Goal: Task Accomplishment & Management: Manage account settings

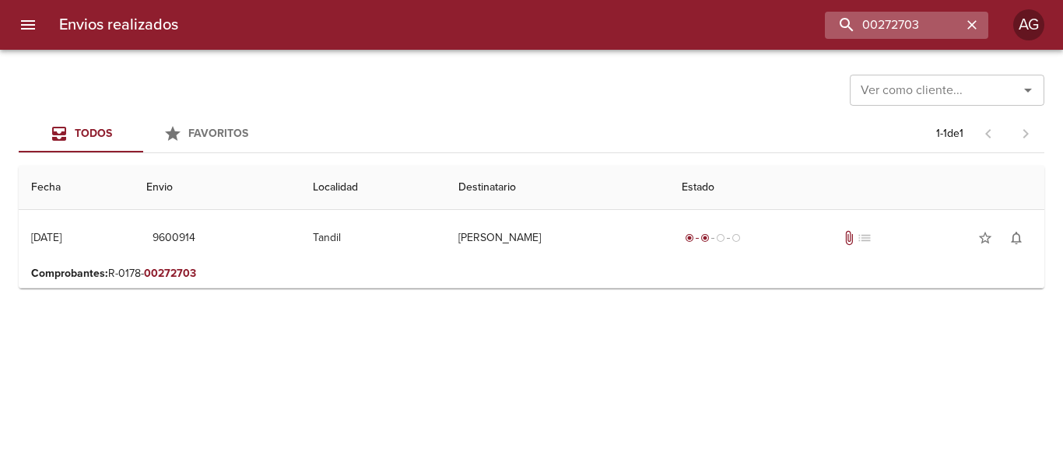
click at [867, 27] on input "00272703" at bounding box center [893, 25] width 137 height 27
click at [867, 27] on input "9600914" at bounding box center [893, 25] width 137 height 27
drag, startPoint x: 867, startPoint y: 27, endPoint x: 862, endPoint y: 18, distance: 10.8
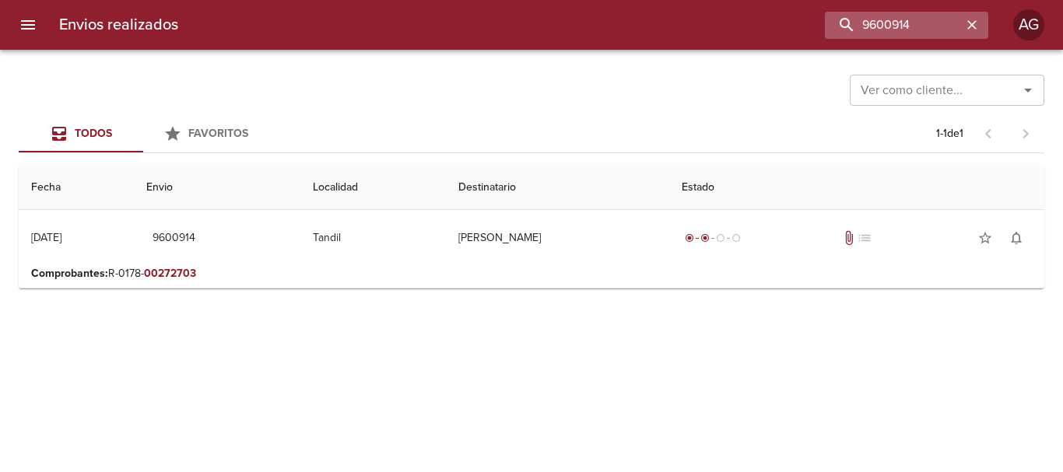
click at [862, 19] on input "9600914" at bounding box center [893, 25] width 137 height 27
type input "9600914"
click at [36, 26] on icon "menu" at bounding box center [28, 25] width 19 height 19
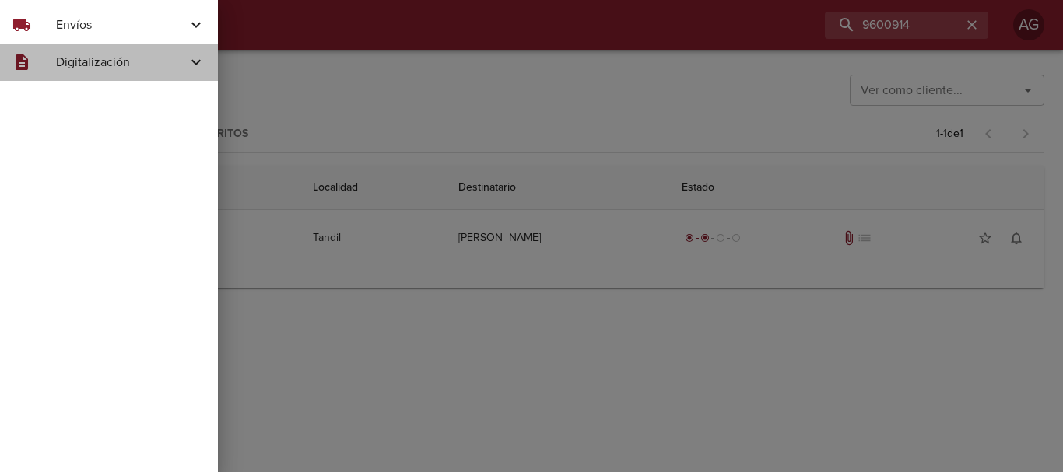
click at [77, 63] on span "Digitalización" at bounding box center [121, 62] width 131 height 19
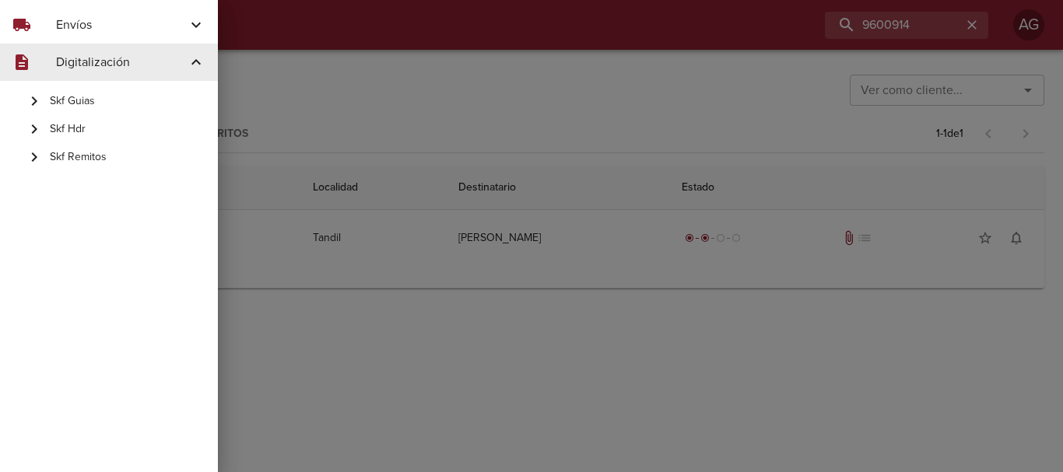
click at [80, 26] on span "Envíos" at bounding box center [121, 25] width 131 height 19
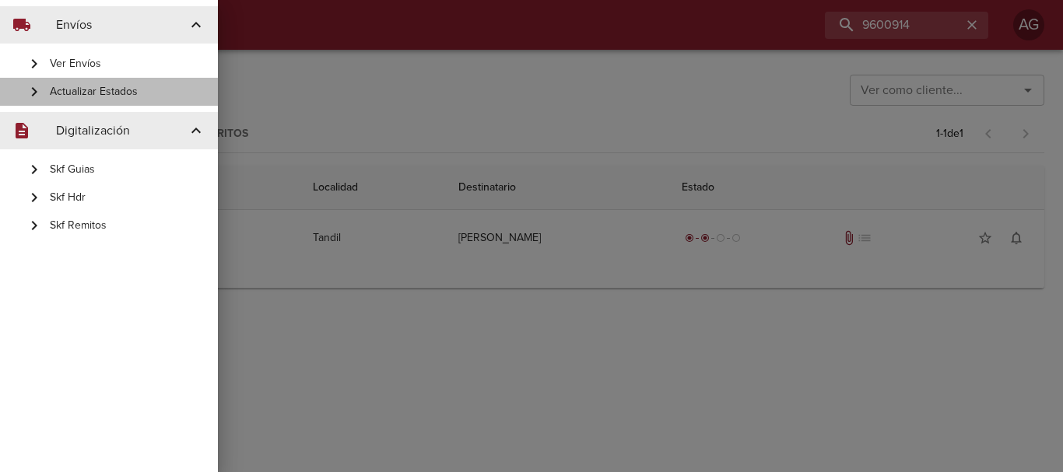
click at [83, 91] on span "Actualizar Estados" at bounding box center [128, 92] width 156 height 16
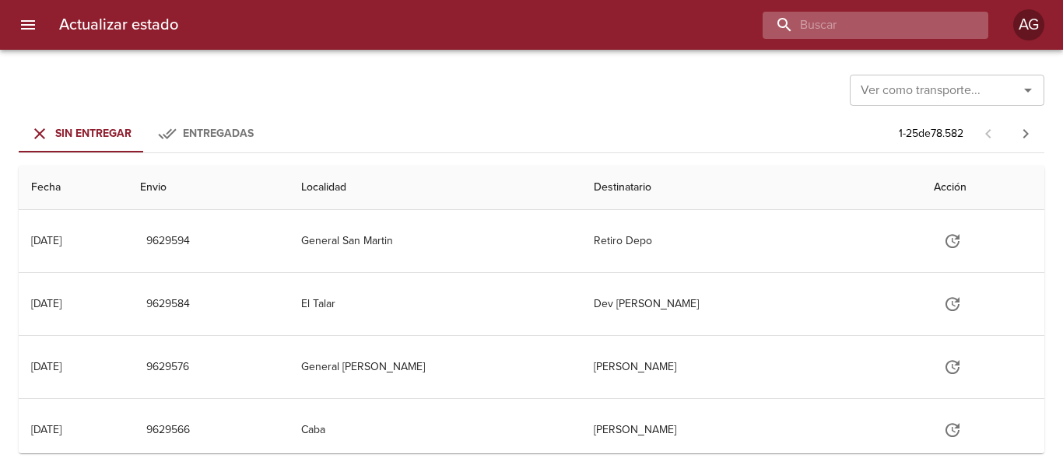
click at [921, 15] on input "buscar" at bounding box center [862, 25] width 199 height 27
paste input "9599856"
type input "9599856"
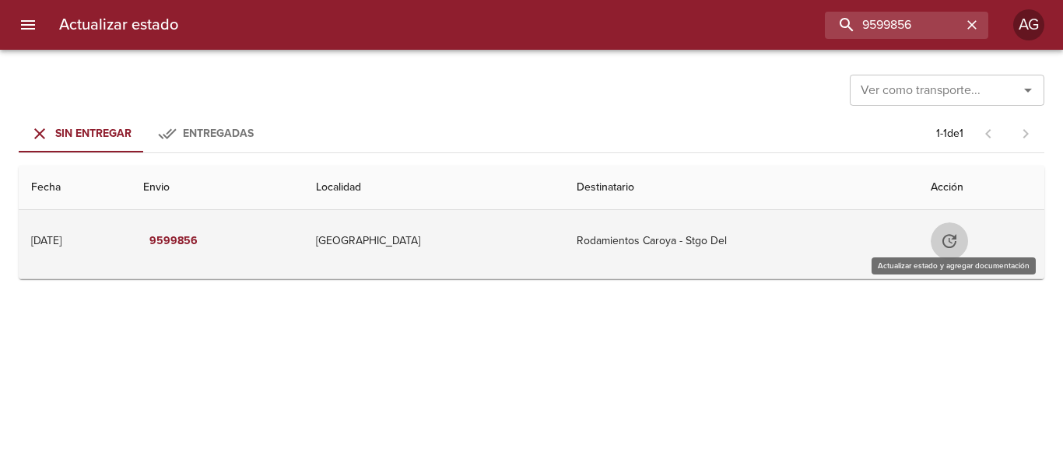
click at [950, 250] on icon "Tabla de envíos del cliente" at bounding box center [949, 241] width 19 height 19
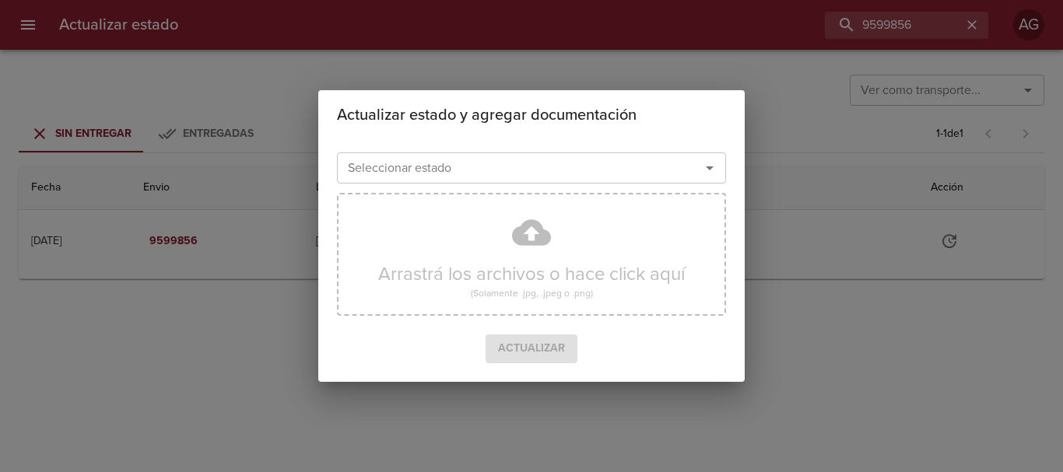
click at [604, 170] on input "Seleccionar estado" at bounding box center [509, 168] width 334 height 22
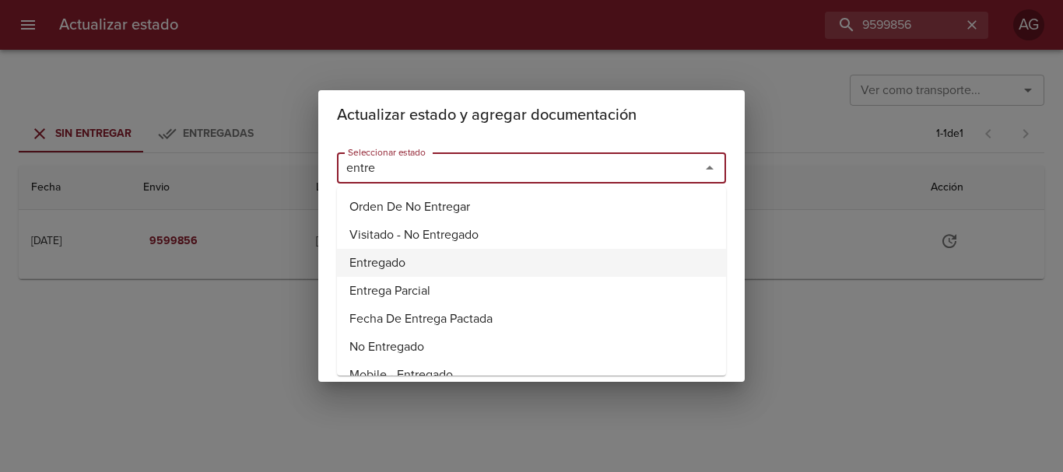
click at [395, 268] on li "Entregado" at bounding box center [531, 263] width 389 height 28
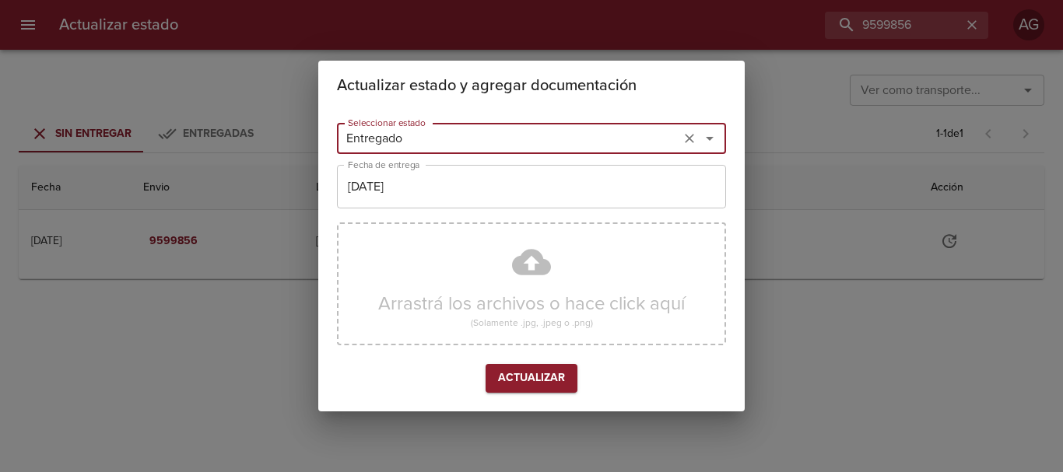
type input "Entregado"
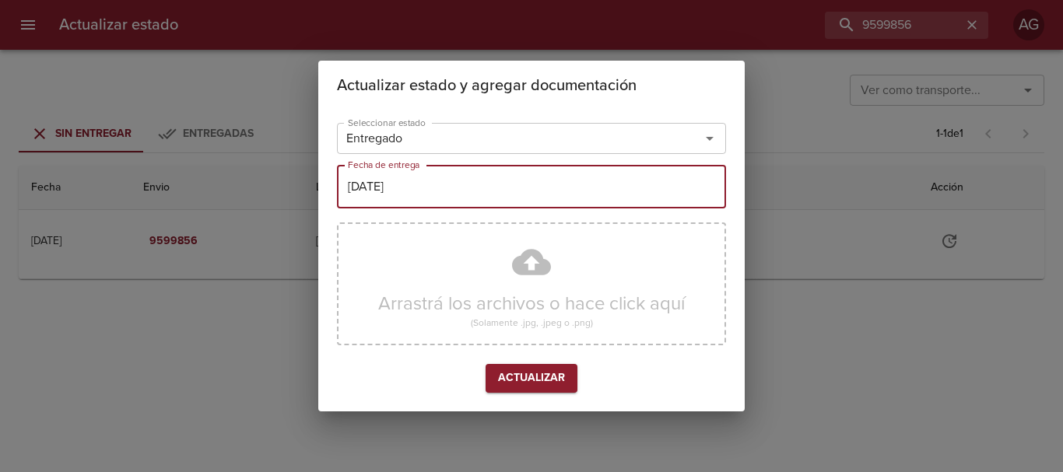
click at [435, 187] on input "[DATE]" at bounding box center [531, 187] width 389 height 44
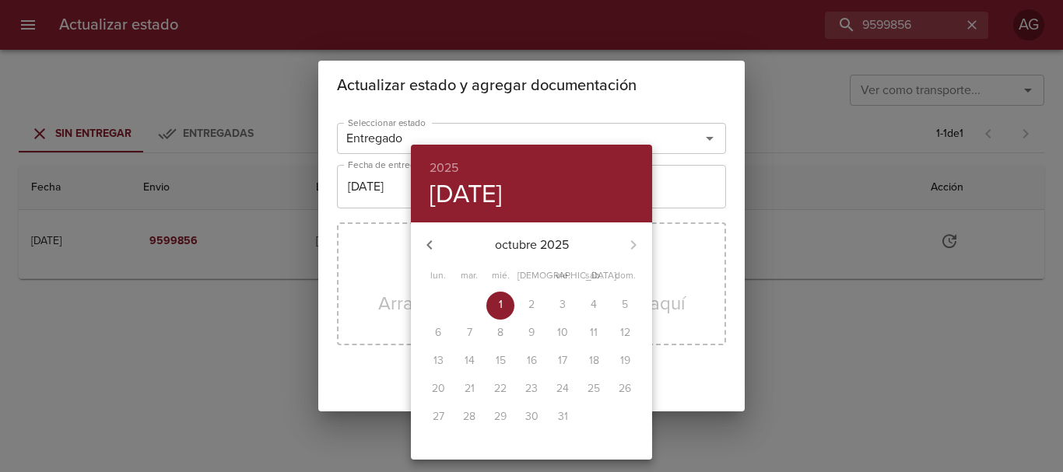
click at [429, 237] on icon "button" at bounding box center [429, 245] width 19 height 19
click at [443, 387] on p "22" at bounding box center [438, 389] width 12 height 16
type input "22/09/2025"
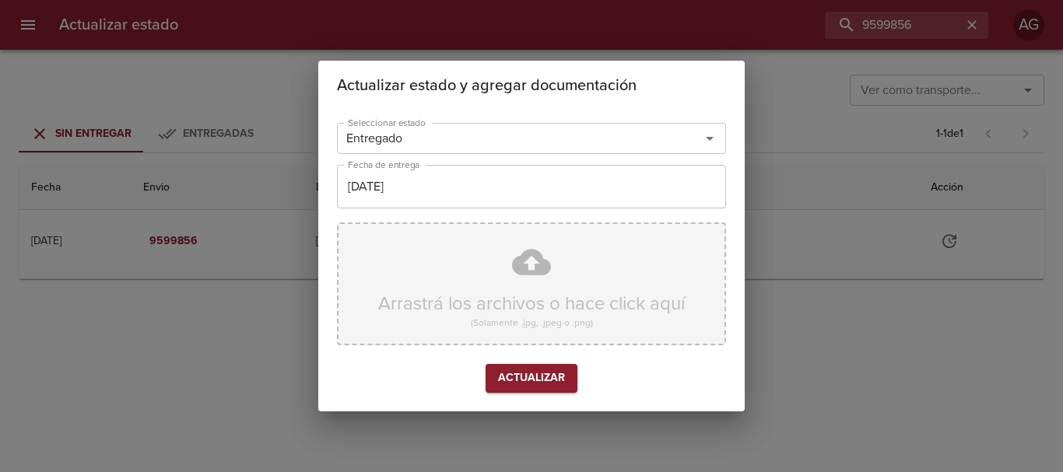
click at [465, 276] on div "Arrastrá los archivos o hace click aquí (Solamente .jpg, .jpeg o .png)" at bounding box center [531, 284] width 389 height 123
click at [524, 280] on div "Arrastrá los archivos o hace click aquí (Solamente .jpg, .jpeg o .png)" at bounding box center [531, 284] width 389 height 123
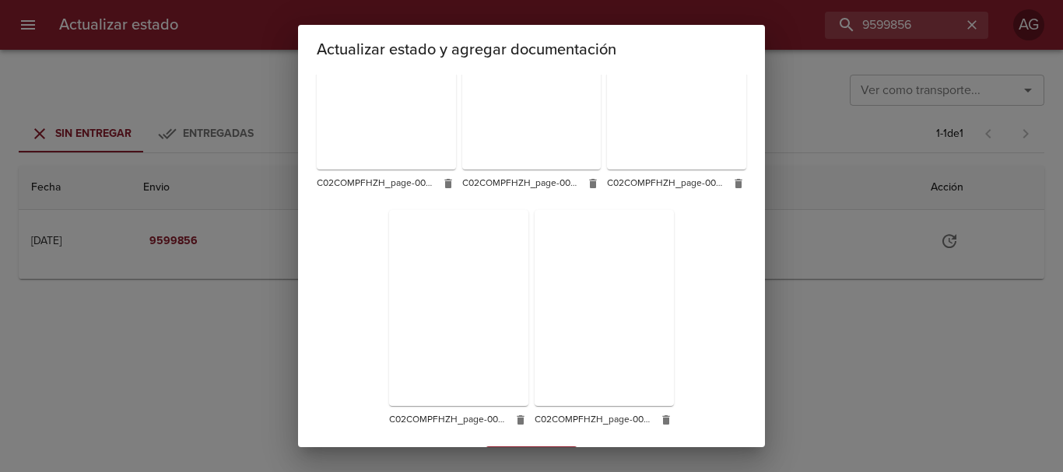
scroll to position [384, 0]
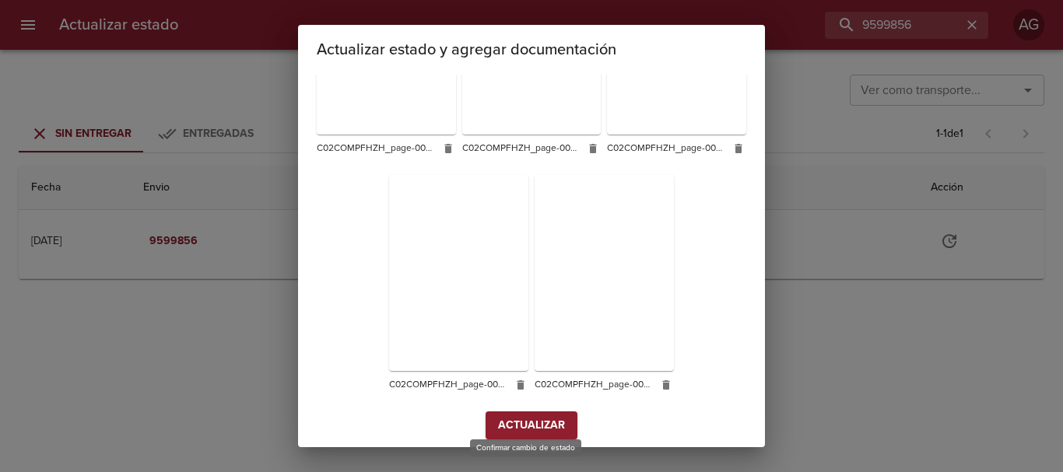
click at [532, 419] on span "Actualizar" at bounding box center [531, 425] width 67 height 19
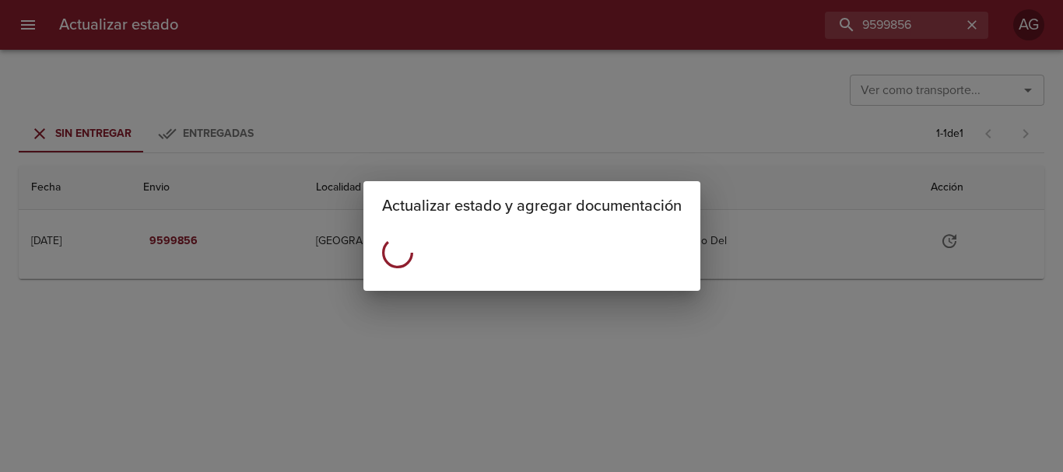
scroll to position [0, 0]
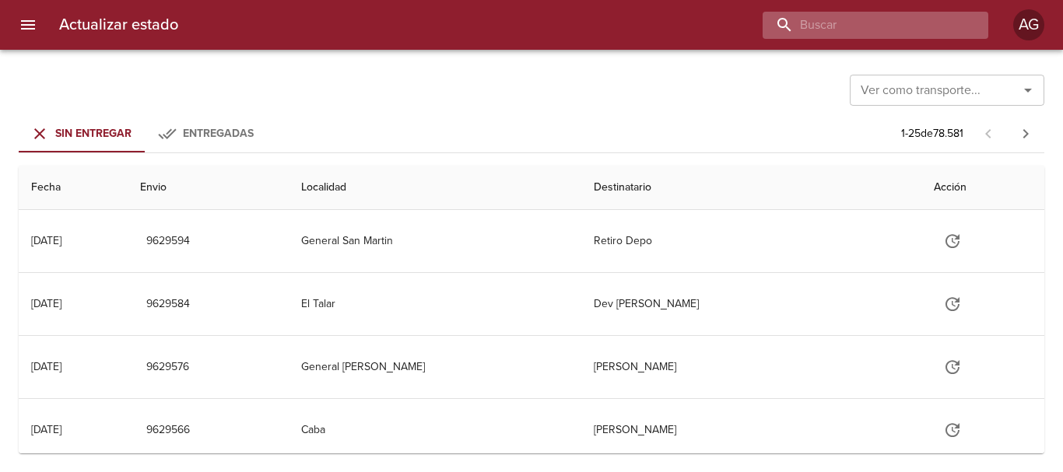
click at [909, 30] on input "buscar" at bounding box center [862, 25] width 199 height 27
paste input "9606213"
type input "9606213"
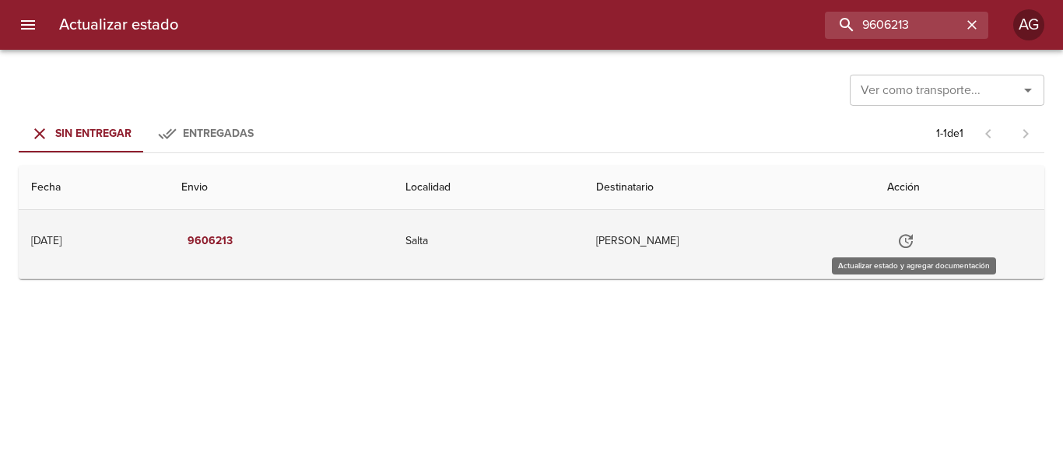
click at [925, 249] on button "Tabla de envíos del cliente" at bounding box center [905, 241] width 37 height 37
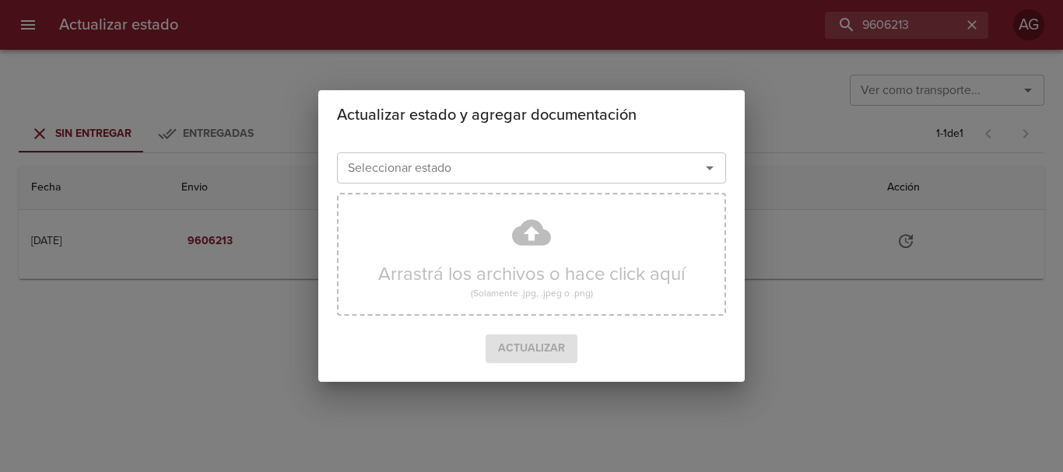
click at [623, 167] on input "Seleccionar estado" at bounding box center [509, 168] width 334 height 22
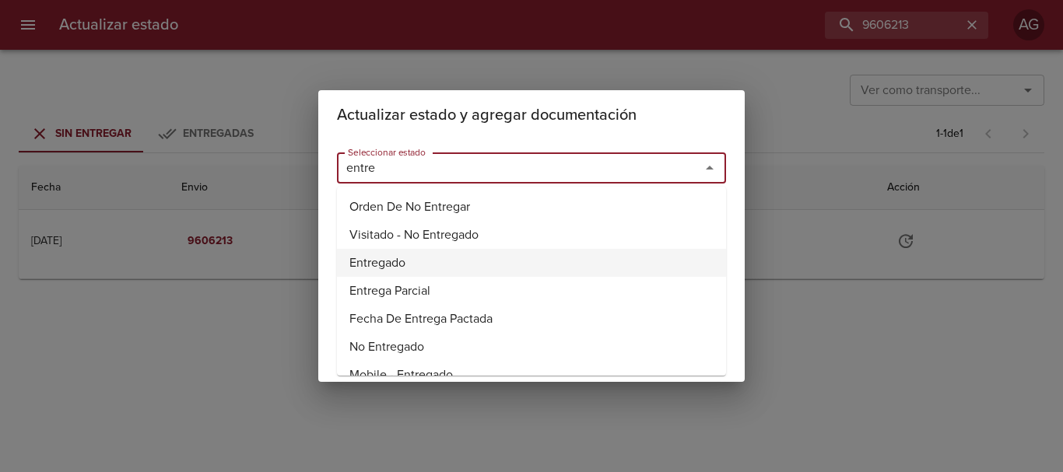
click at [390, 257] on li "Entregado" at bounding box center [531, 263] width 389 height 28
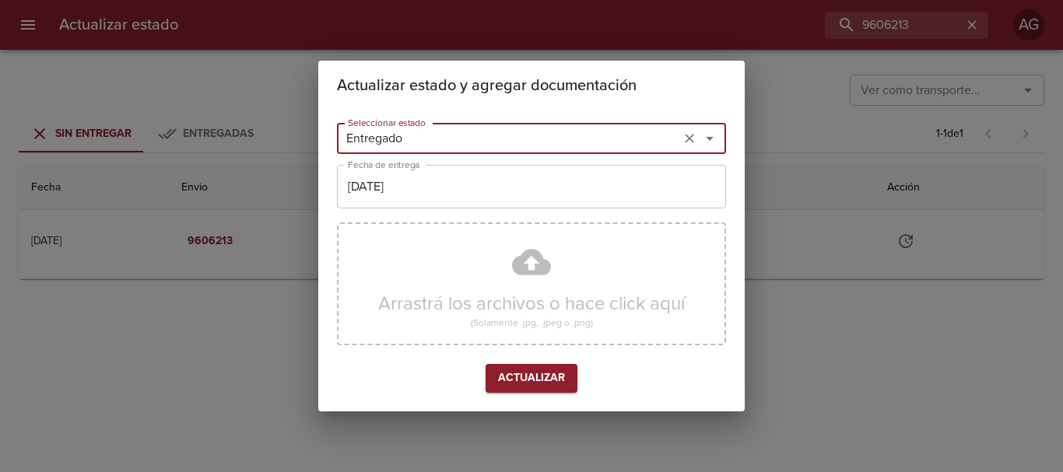
type input "Entregado"
click at [413, 193] on input "[DATE]" at bounding box center [531, 187] width 389 height 44
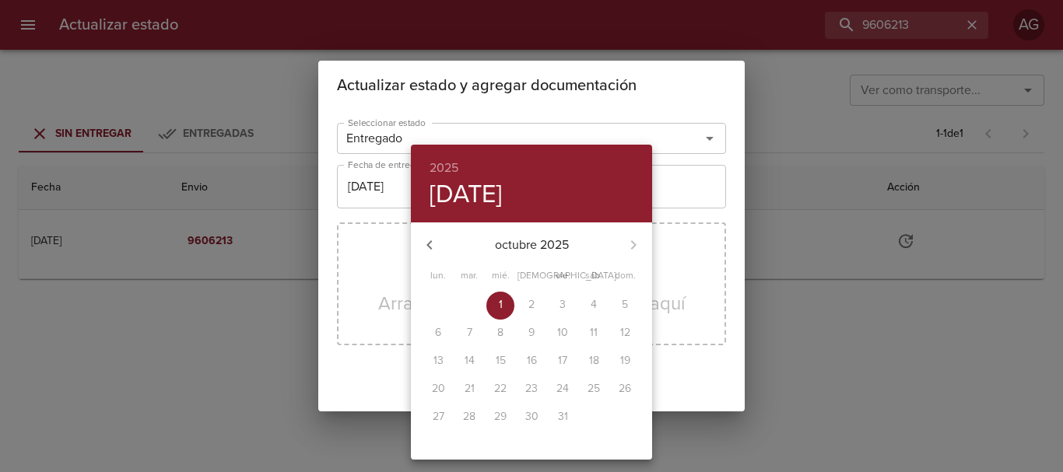
click at [433, 241] on icon "button" at bounding box center [429, 245] width 19 height 19
click at [565, 383] on p "26" at bounding box center [563, 389] width 12 height 16
type input "[DATE]"
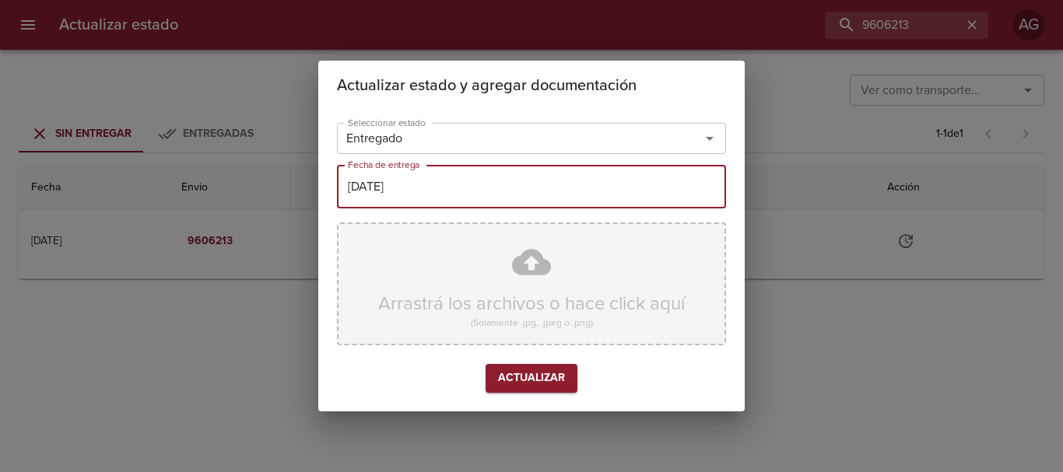
click at [522, 271] on div "Arrastrá los archivos o hace click aquí (Solamente .jpg, .jpeg o .png)" at bounding box center [531, 284] width 389 height 123
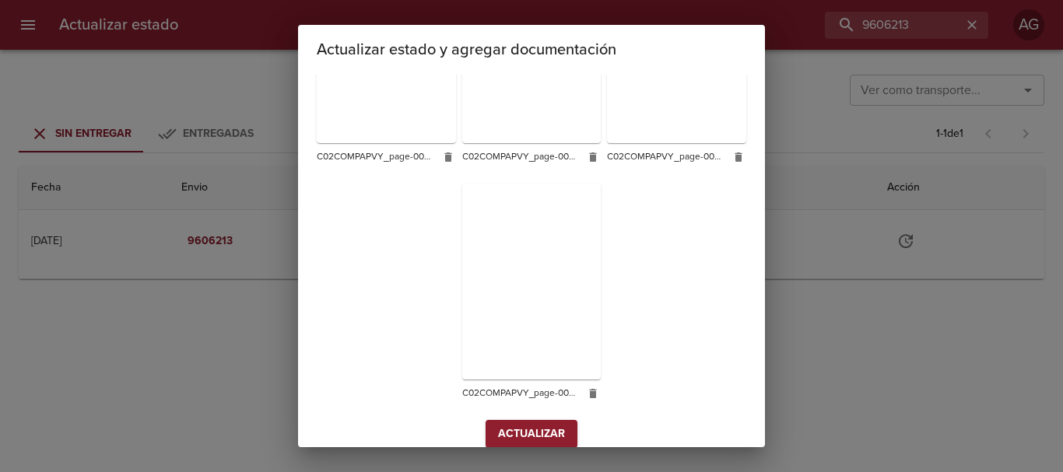
scroll to position [384, 0]
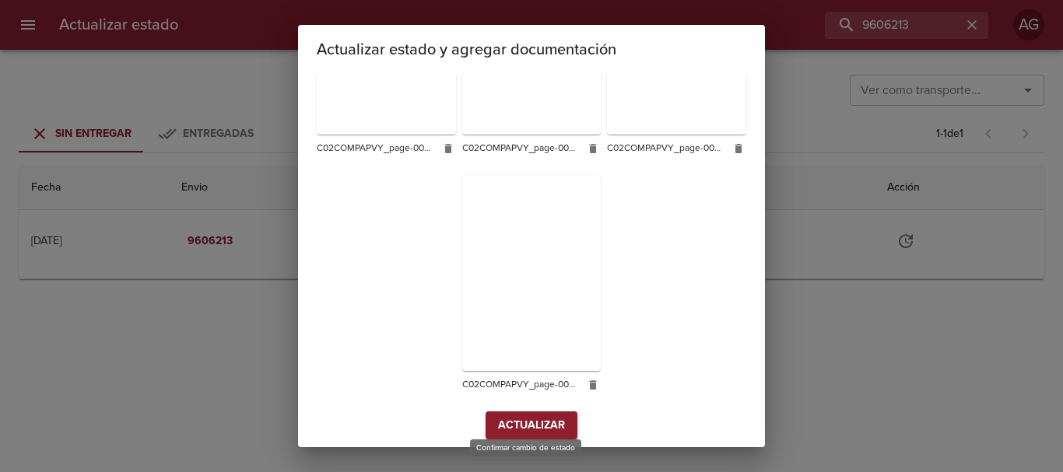
click at [547, 420] on span "Actualizar" at bounding box center [531, 425] width 67 height 19
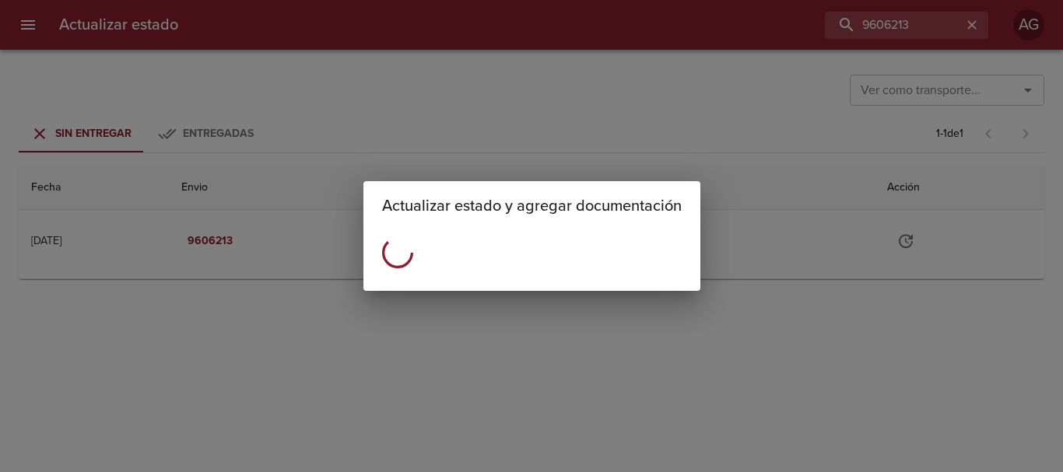
scroll to position [0, 0]
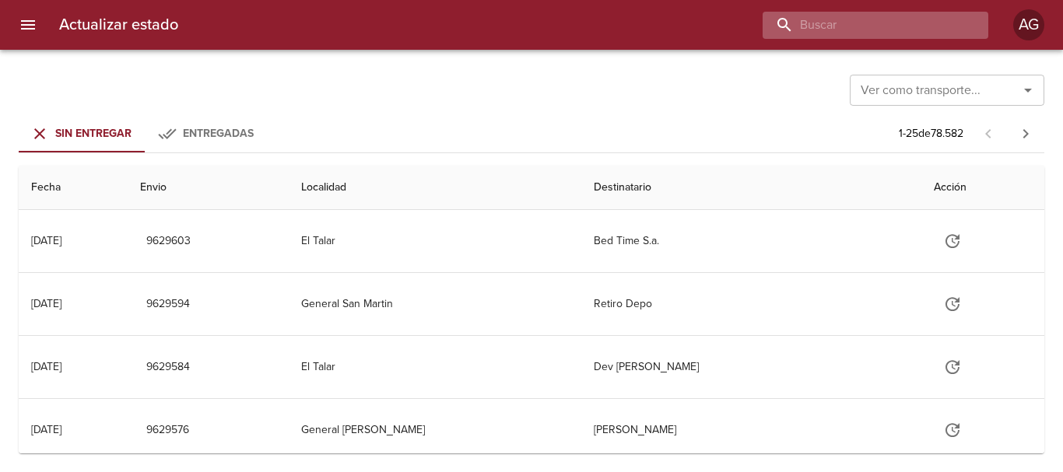
click at [927, 27] on input "buscar" at bounding box center [862, 25] width 199 height 27
paste input "9606213"
type input "9606213"
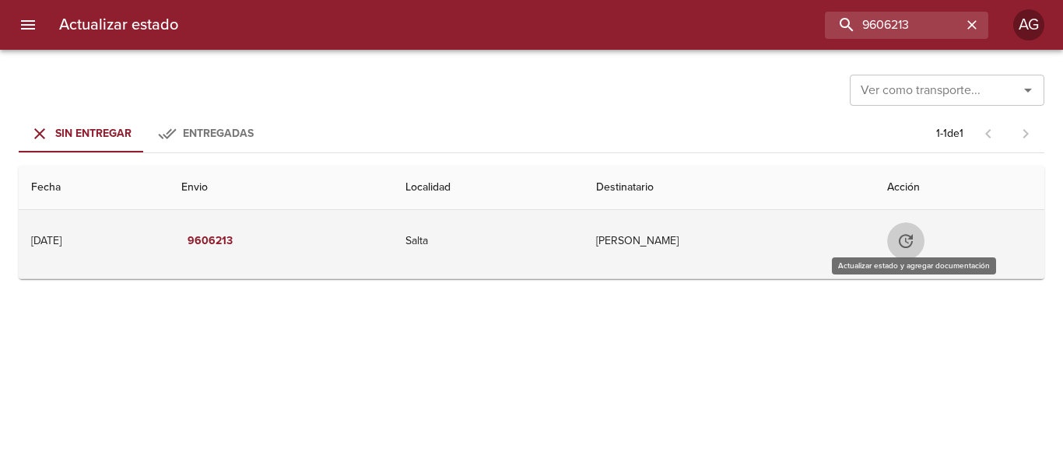
click at [907, 255] on button "Tabla de envíos del cliente" at bounding box center [905, 241] width 37 height 37
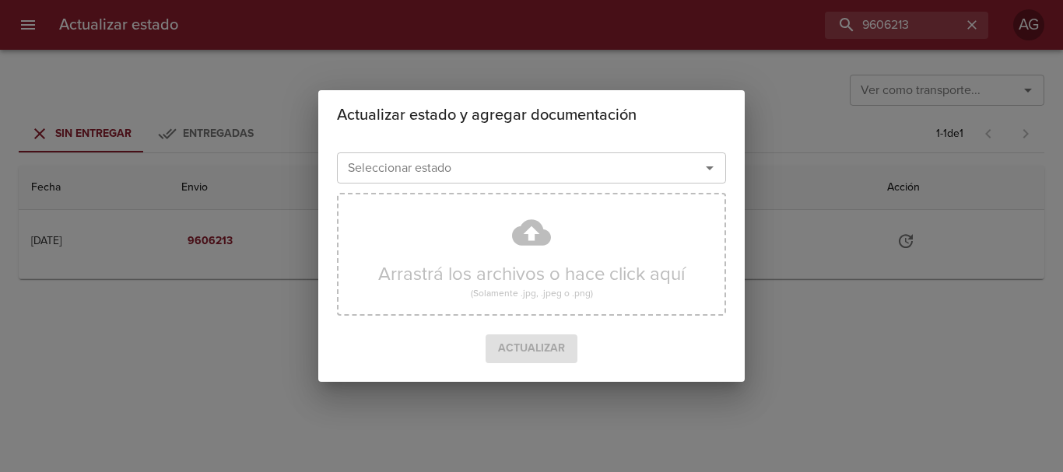
click at [493, 175] on input "Seleccionar estado" at bounding box center [509, 168] width 334 height 22
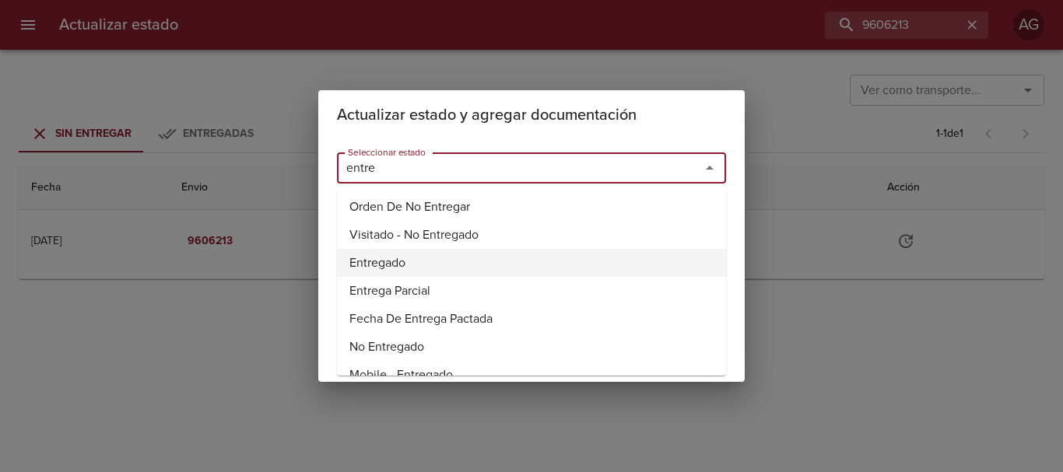
click at [395, 260] on li "Entregado" at bounding box center [531, 263] width 389 height 28
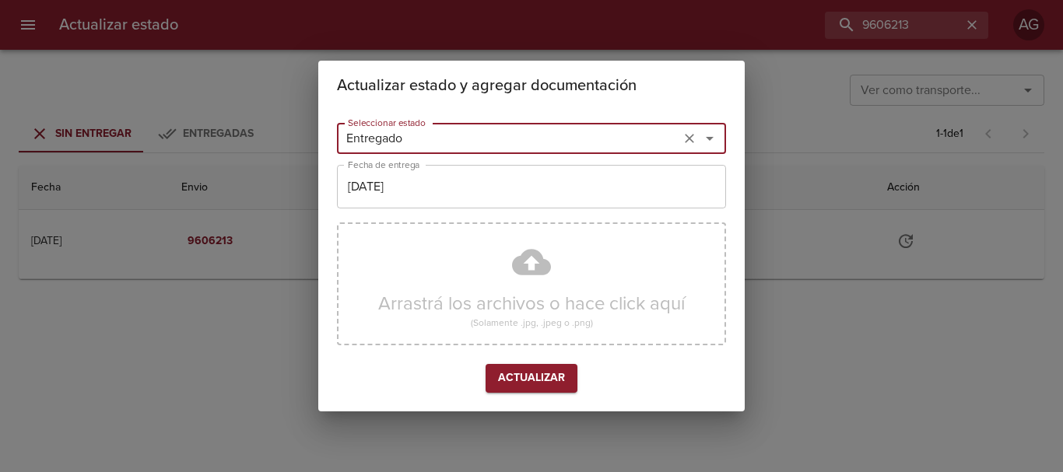
type input "Entregado"
click at [414, 187] on input "[DATE]" at bounding box center [531, 187] width 389 height 44
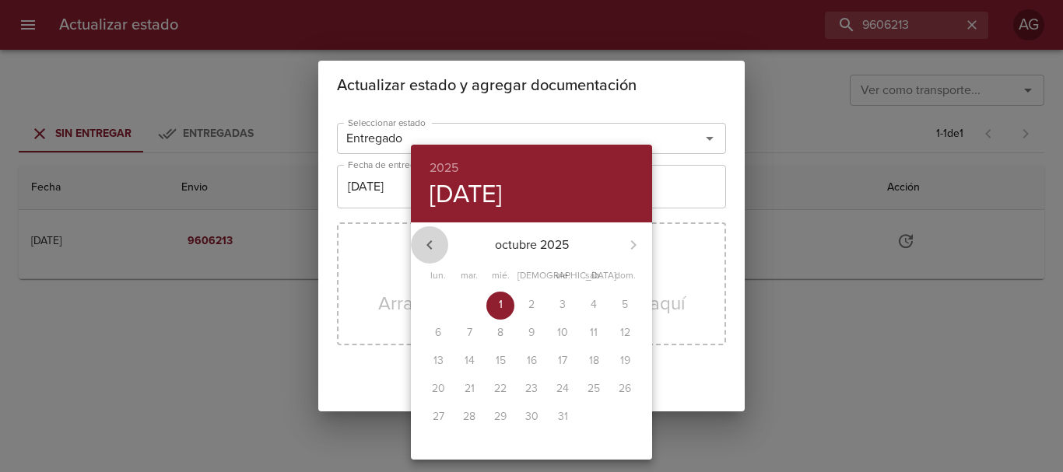
drag, startPoint x: 436, startPoint y: 238, endPoint x: 469, endPoint y: 271, distance: 46.8
click at [438, 238] on icon "button" at bounding box center [429, 245] width 19 height 19
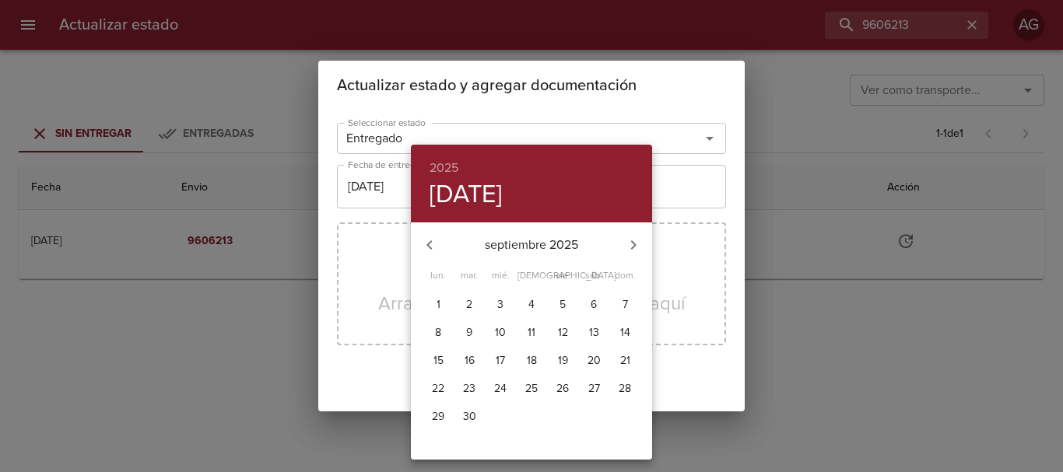
click at [561, 394] on p "26" at bounding box center [563, 389] width 12 height 16
type input "26/09/2025"
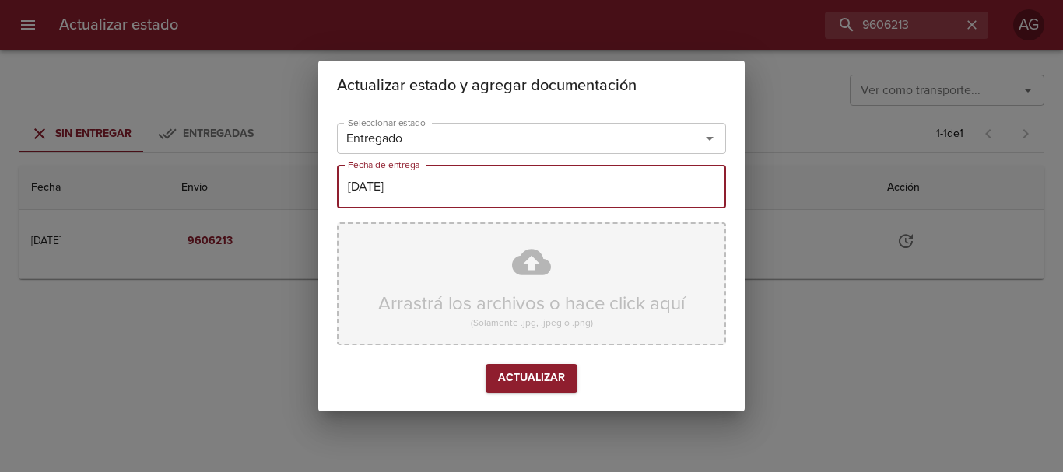
click at [442, 268] on div "Arrastrá los archivos o hace click aquí (Solamente .jpg, .jpeg o .png)" at bounding box center [531, 284] width 389 height 123
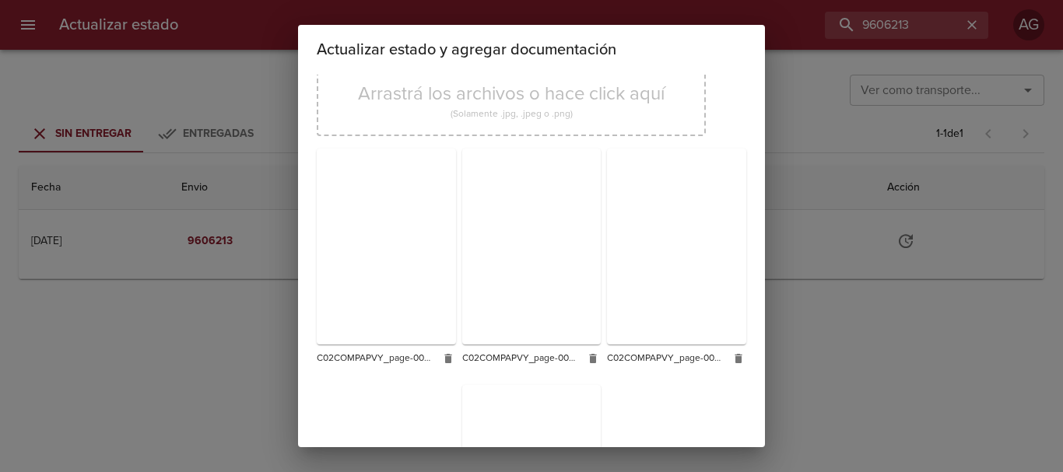
scroll to position [384, 0]
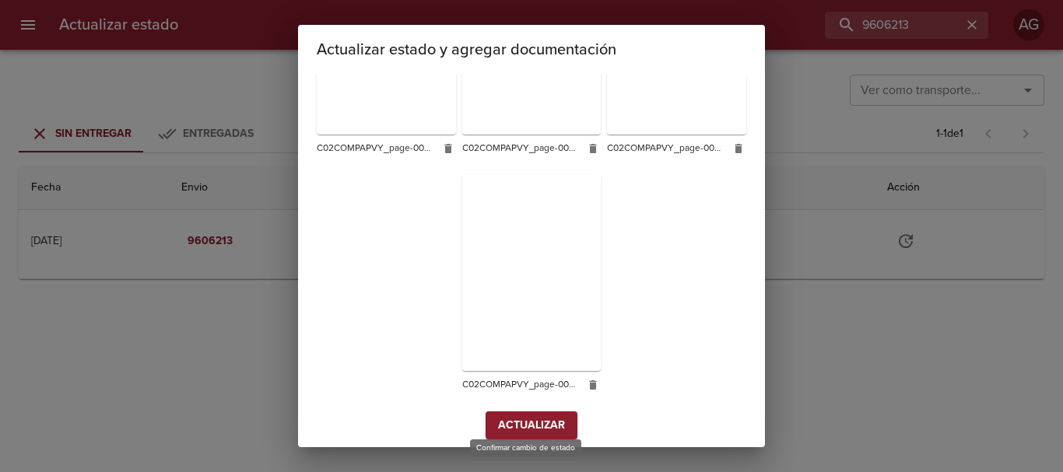
click at [553, 416] on span "Actualizar" at bounding box center [531, 425] width 67 height 19
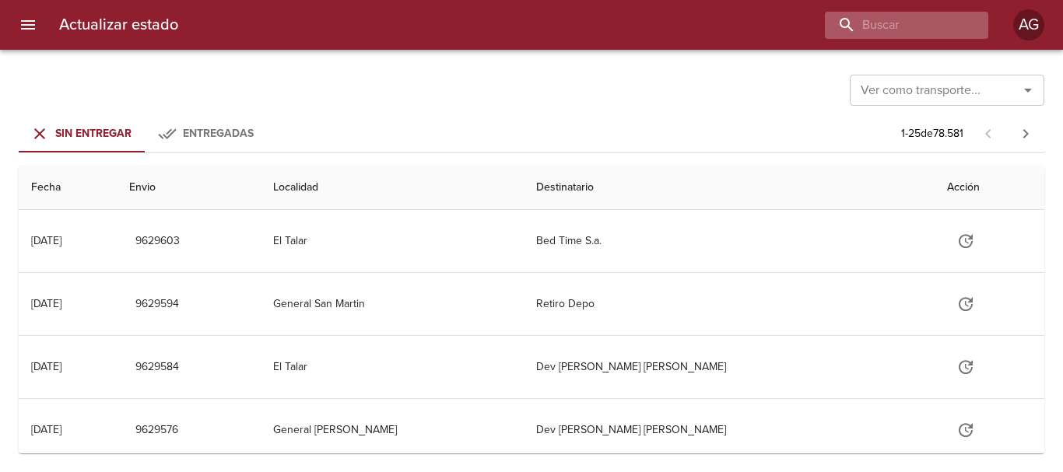
drag, startPoint x: 892, startPoint y: 39, endPoint x: 892, endPoint y: 26, distance: 13.2
click at [892, 30] on div "Actualizar estado AG" at bounding box center [531, 25] width 1063 height 50
click at [892, 26] on input "buscar" at bounding box center [862, 25] width 199 height 27
paste input "9609083"
type input "9609083"
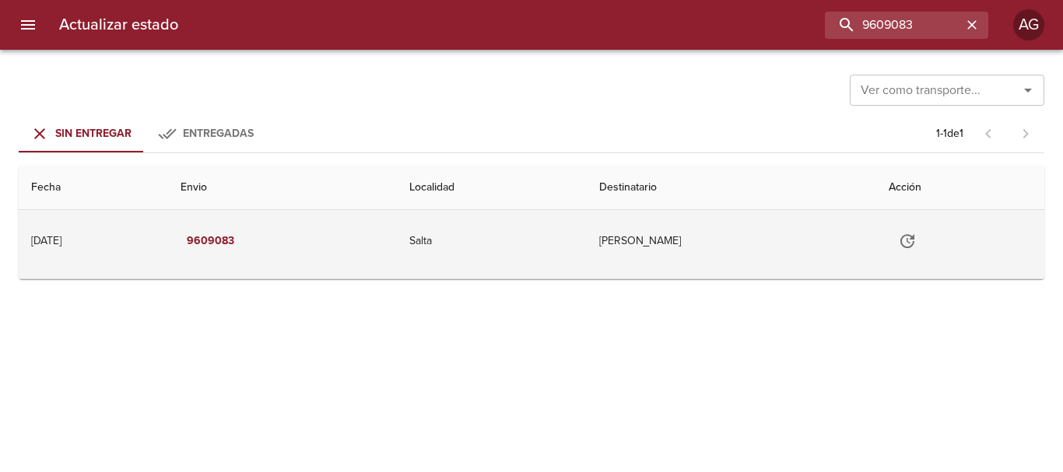
click at [917, 250] on icon "Tabla de envíos del cliente" at bounding box center [907, 241] width 19 height 19
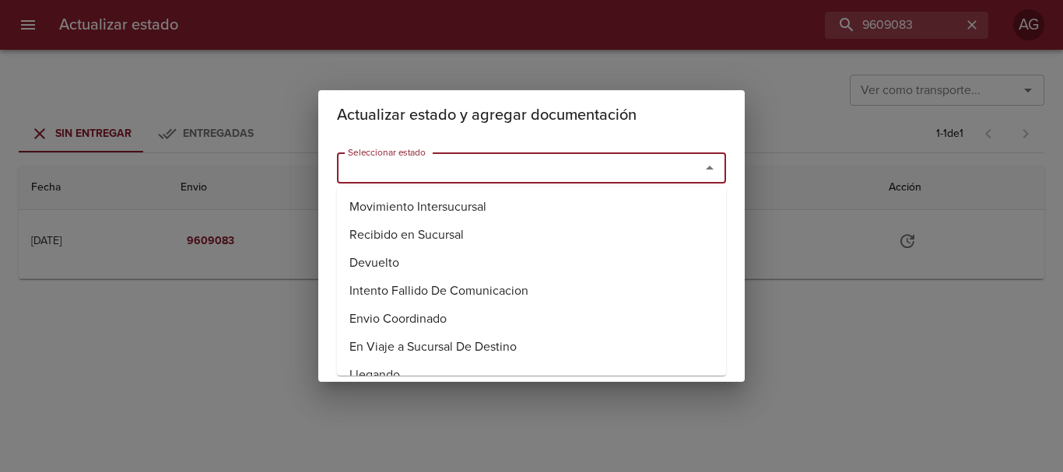
click at [509, 177] on input "Seleccionar estado" at bounding box center [509, 168] width 334 height 22
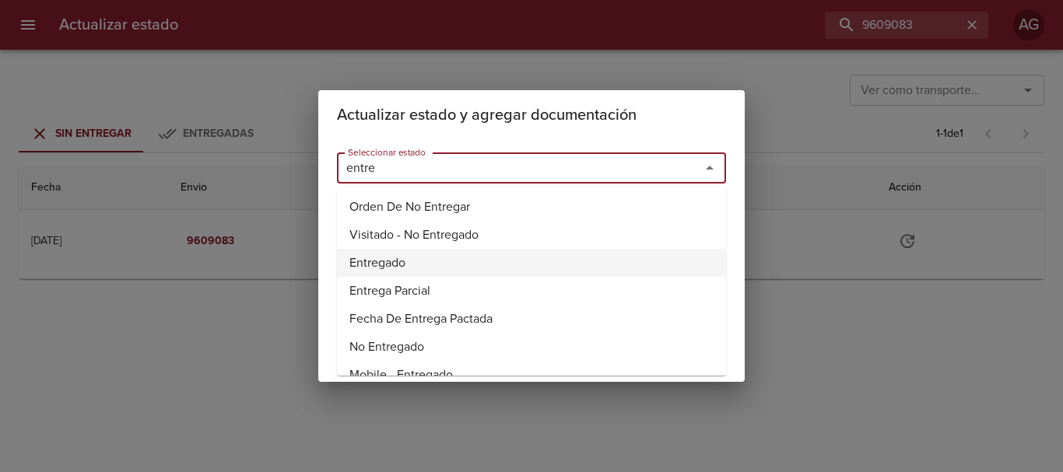
click at [390, 259] on li "Entregado" at bounding box center [531, 263] width 389 height 28
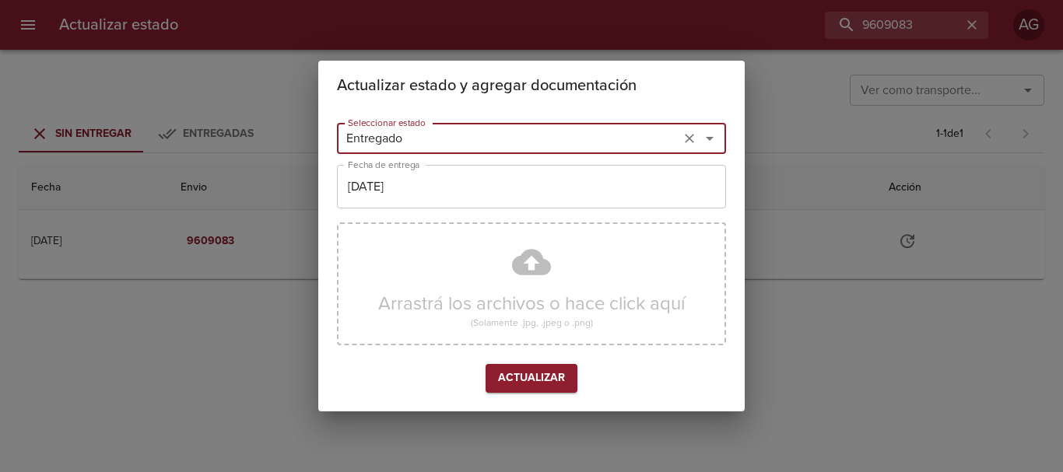
type input "Entregado"
click at [419, 180] on input "[DATE]" at bounding box center [531, 187] width 389 height 44
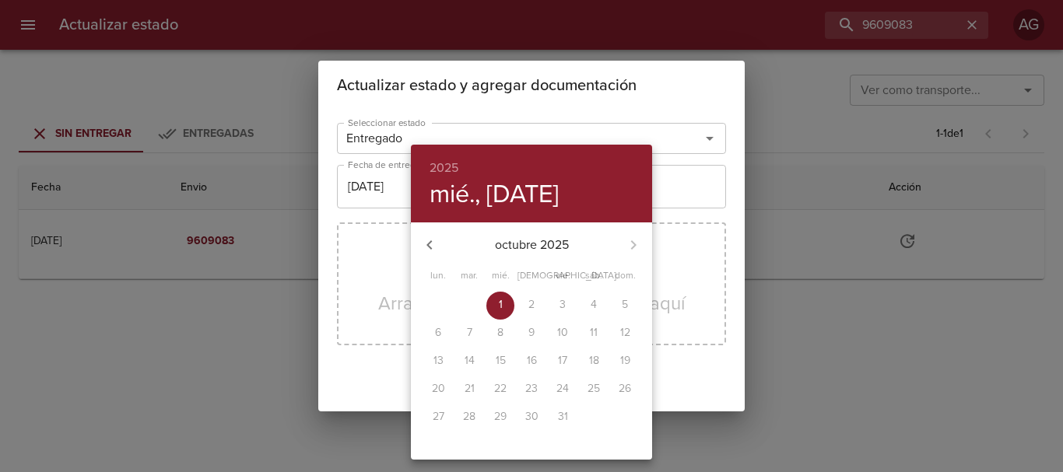
click at [433, 244] on icon "button" at bounding box center [429, 245] width 19 height 19
click at [566, 388] on p "26" at bounding box center [563, 389] width 12 height 16
type input "[DATE]"
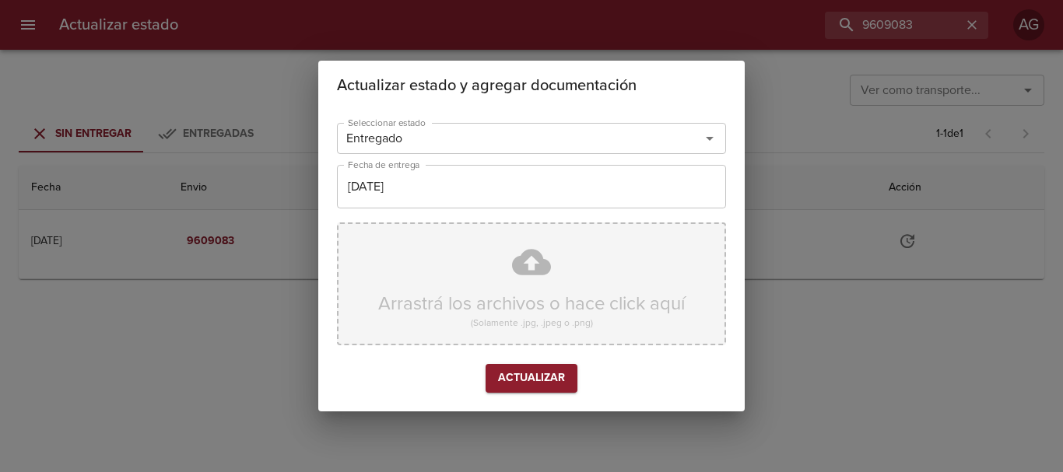
click at [445, 265] on div "Arrastrá los archivos o hace click aquí (Solamente .jpg, .jpeg o .png)" at bounding box center [531, 284] width 389 height 123
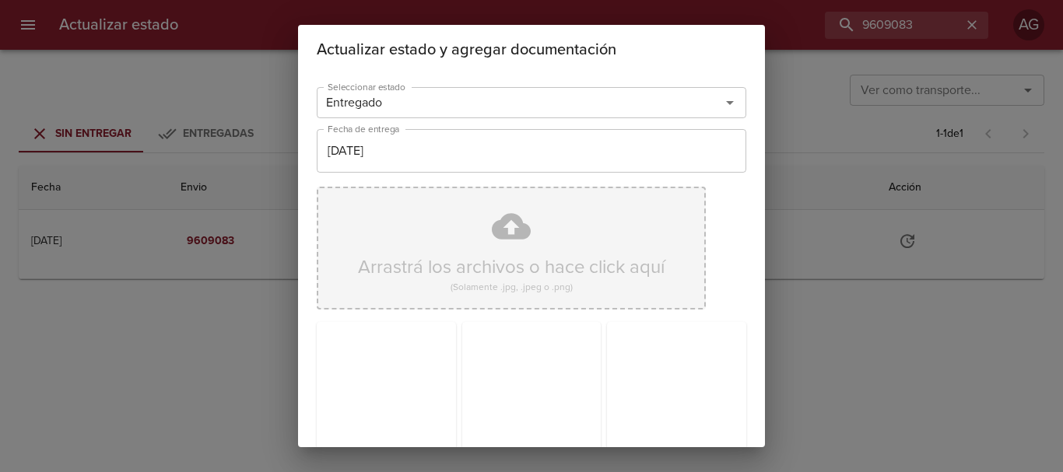
scroll to position [384, 0]
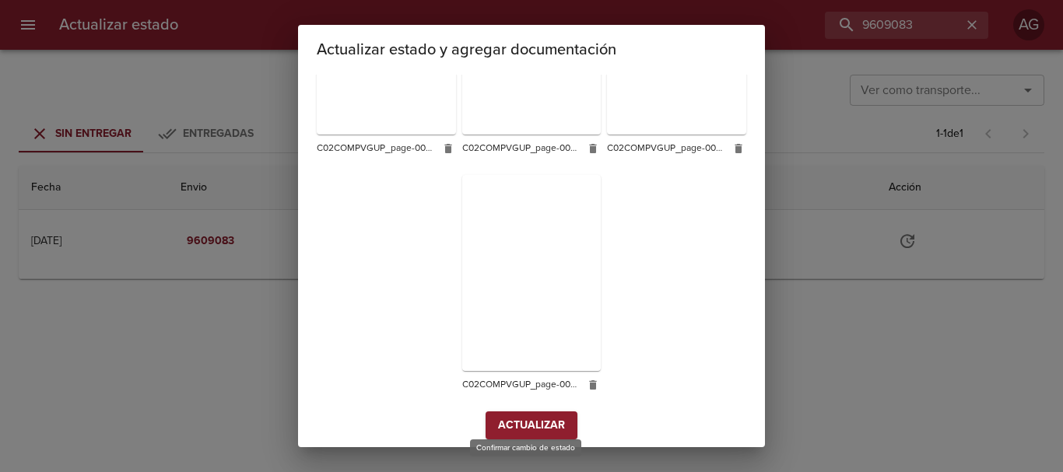
click at [555, 421] on span "Actualizar" at bounding box center [531, 425] width 67 height 19
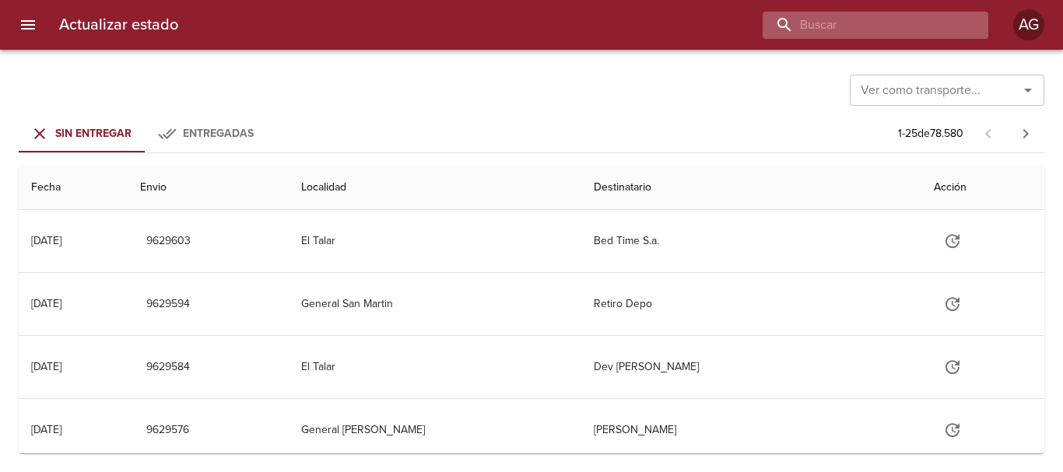
click at [893, 37] on input "buscar" at bounding box center [862, 25] width 199 height 27
paste input "9611994"
type input "9611994"
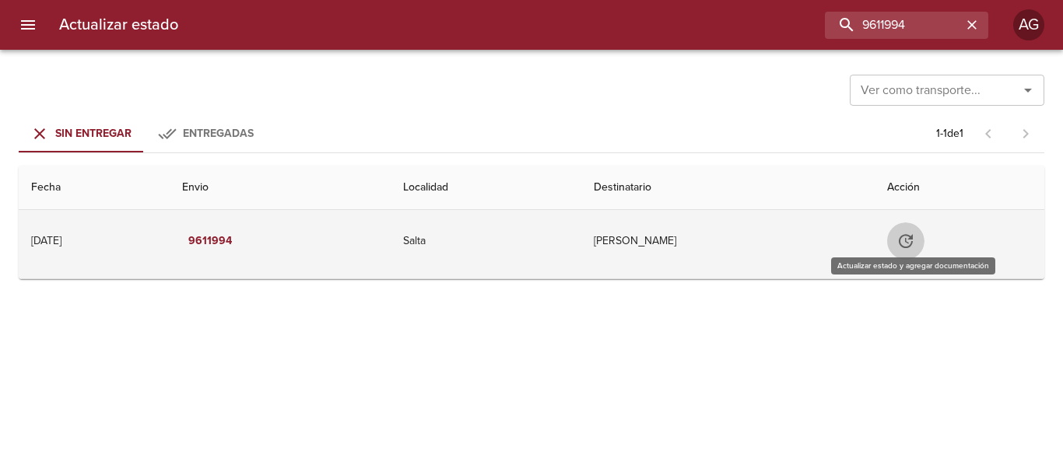
click at [915, 234] on icon "Tabla de envíos del cliente" at bounding box center [906, 241] width 19 height 19
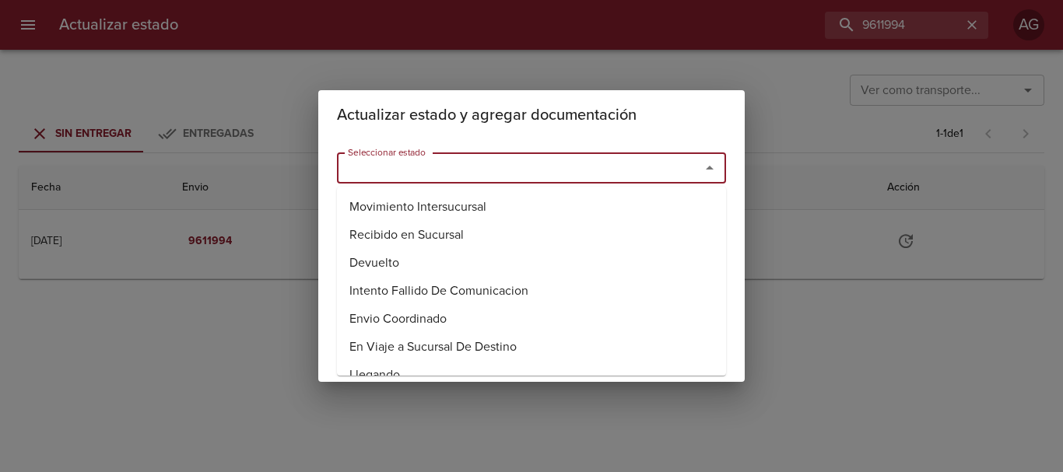
click at [608, 172] on input "Seleccionar estado" at bounding box center [509, 168] width 334 height 22
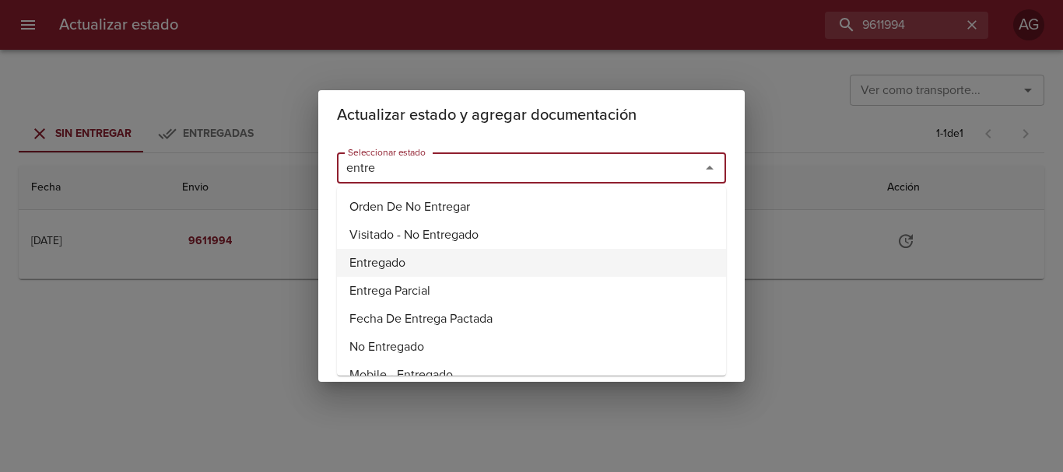
click at [381, 263] on li "Entregado" at bounding box center [531, 263] width 389 height 28
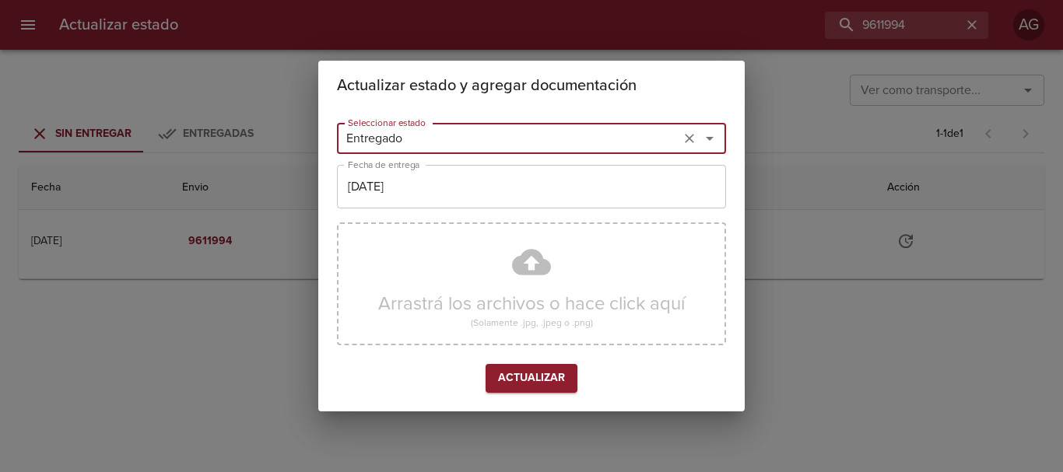
type input "Entregado"
click at [388, 185] on input "[DATE]" at bounding box center [531, 187] width 389 height 44
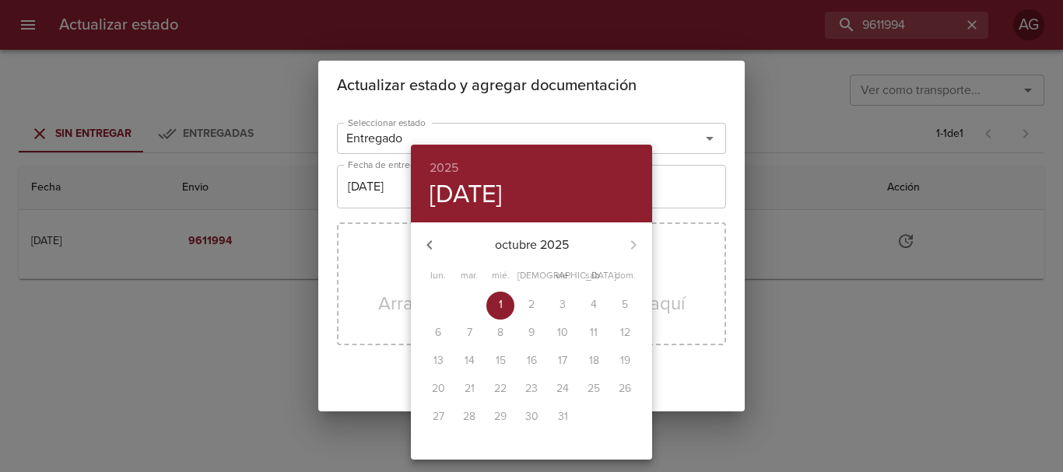
click at [435, 245] on icon "button" at bounding box center [429, 245] width 19 height 19
click at [571, 391] on span "26" at bounding box center [563, 389] width 28 height 16
type input "26/09/2025"
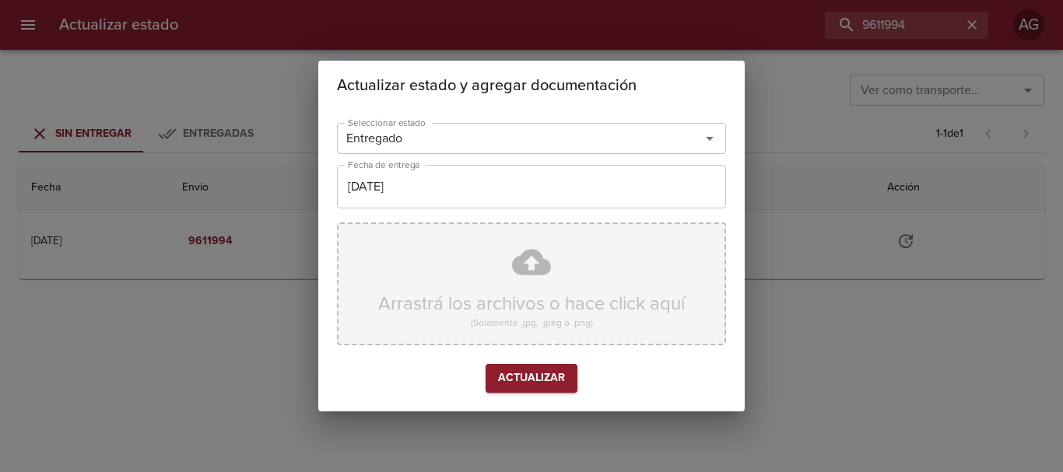
click at [502, 291] on div "Arrastrá los archivos o hace click aquí (Solamente .jpg, .jpeg o .png)" at bounding box center [531, 284] width 389 height 123
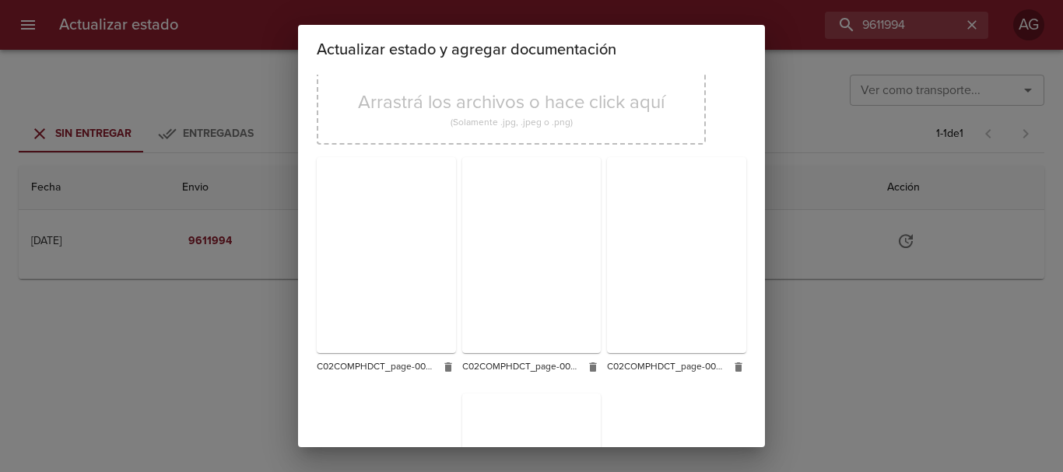
scroll to position [384, 0]
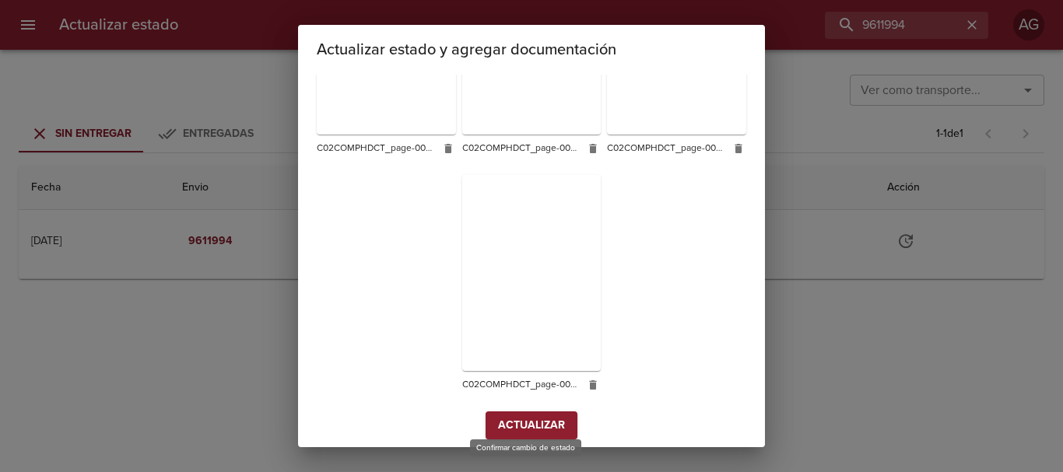
click at [548, 417] on span "Actualizar" at bounding box center [531, 425] width 67 height 19
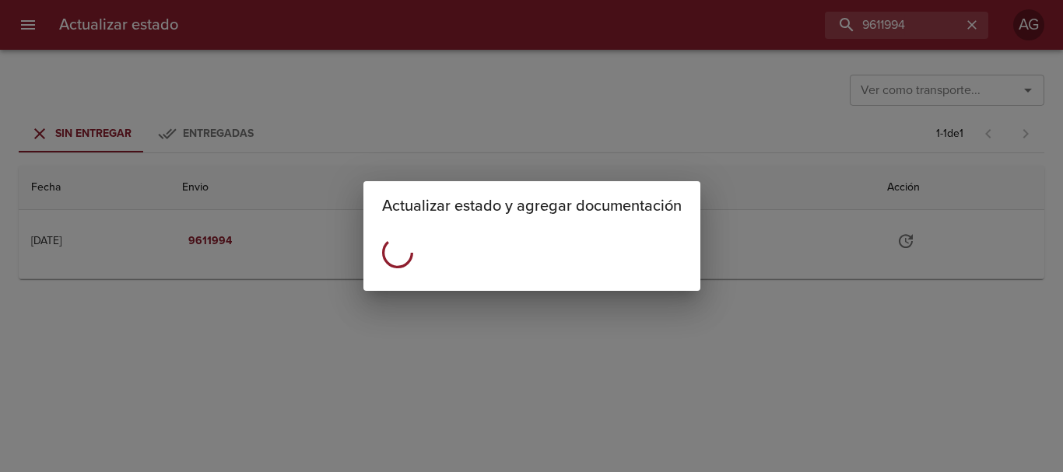
scroll to position [0, 0]
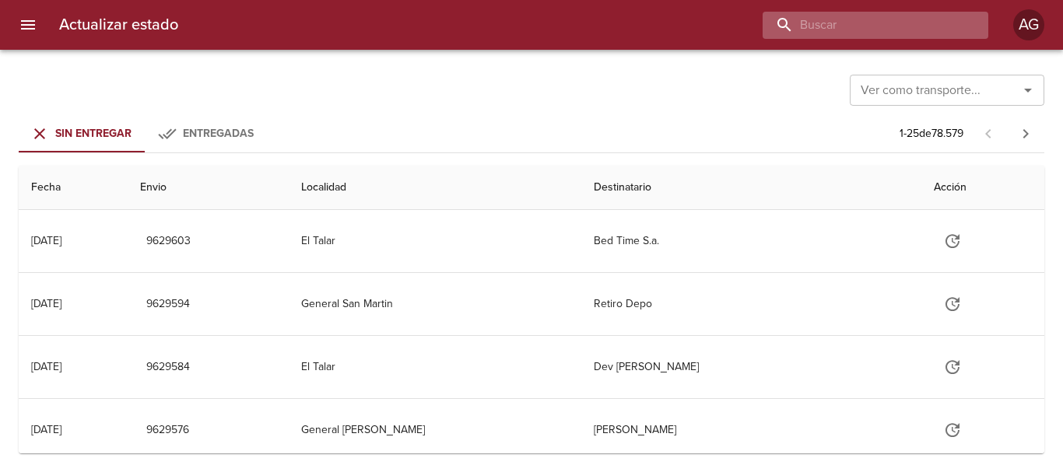
click at [863, 30] on input "buscar" at bounding box center [862, 25] width 199 height 27
paste input "9615803"
type input "9615803"
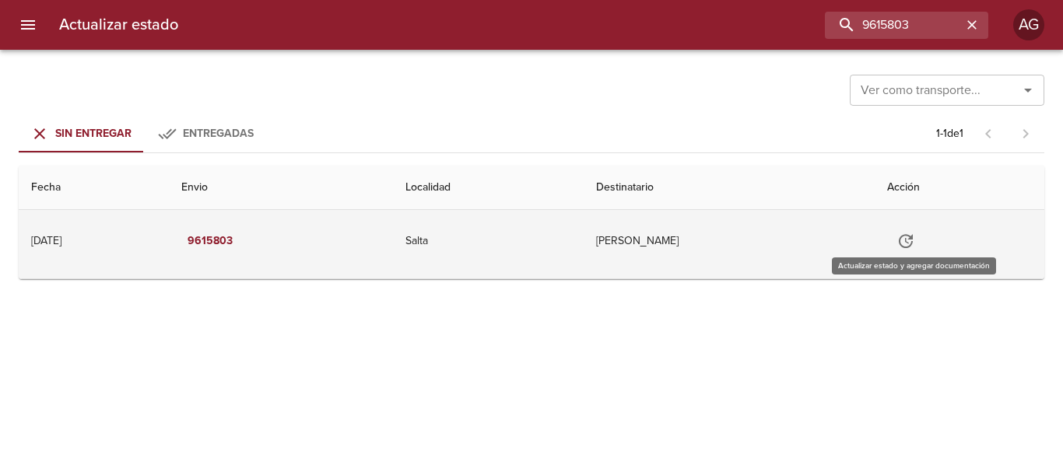
click at [906, 255] on button "Tabla de envíos del cliente" at bounding box center [905, 241] width 37 height 37
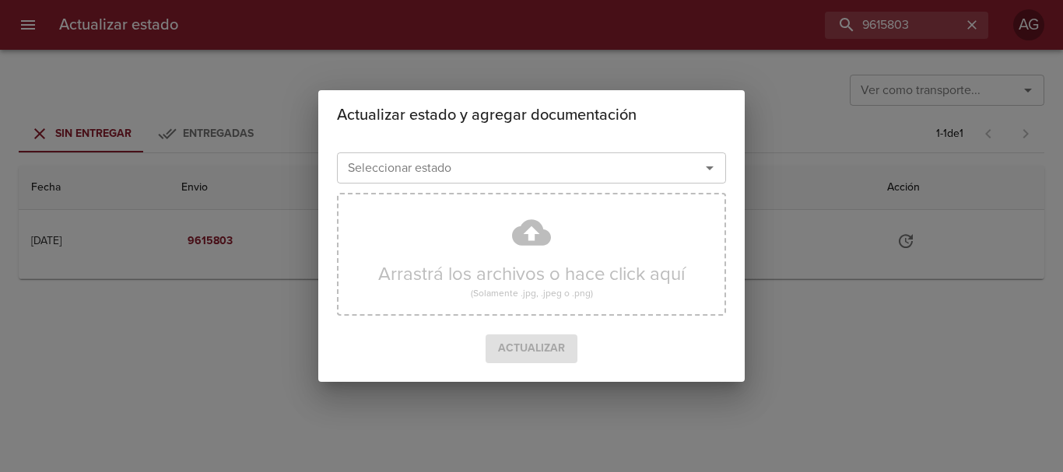
click at [602, 165] on input "Seleccionar estado" at bounding box center [509, 168] width 334 height 22
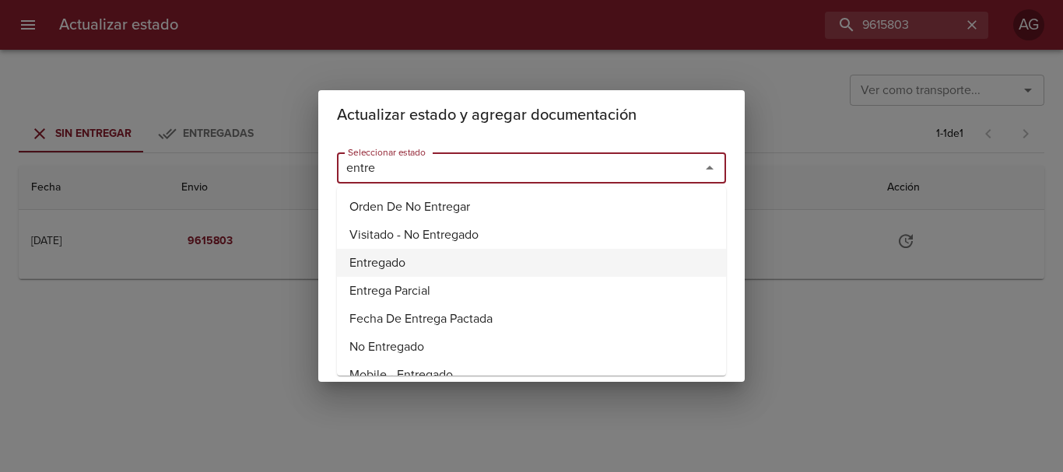
click at [372, 265] on li "Entregado" at bounding box center [531, 263] width 389 height 28
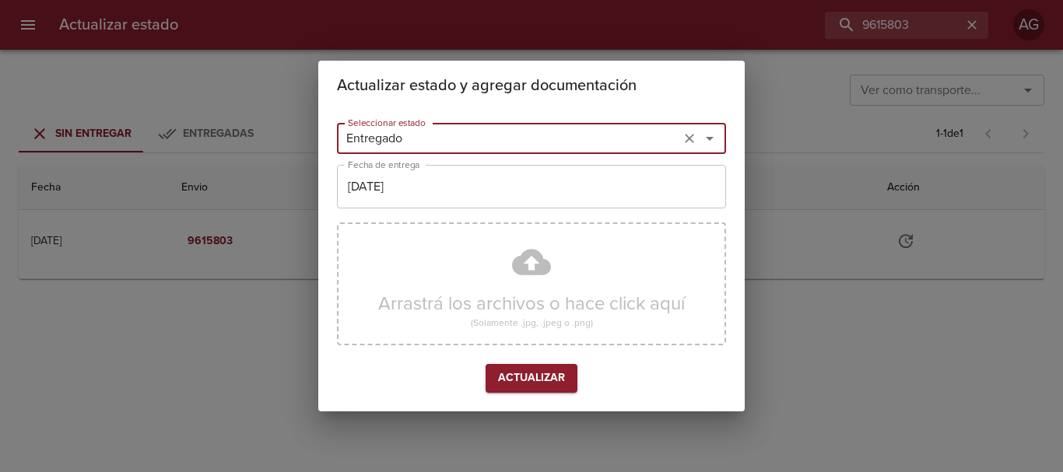
type input "Entregado"
click at [402, 195] on input "[DATE]" at bounding box center [531, 187] width 389 height 44
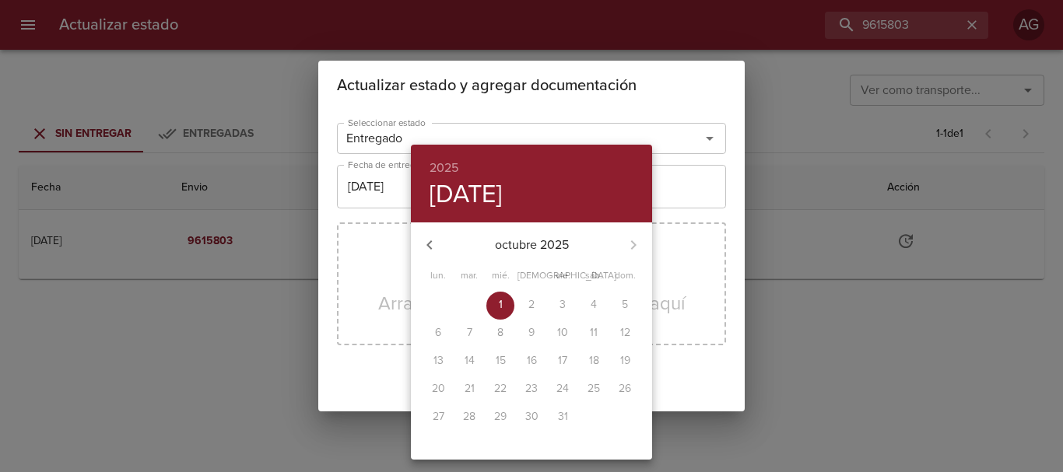
click at [425, 248] on icon "button" at bounding box center [429, 245] width 19 height 19
click at [595, 388] on p "27" at bounding box center [594, 389] width 12 height 16
type input "27/09/2025"
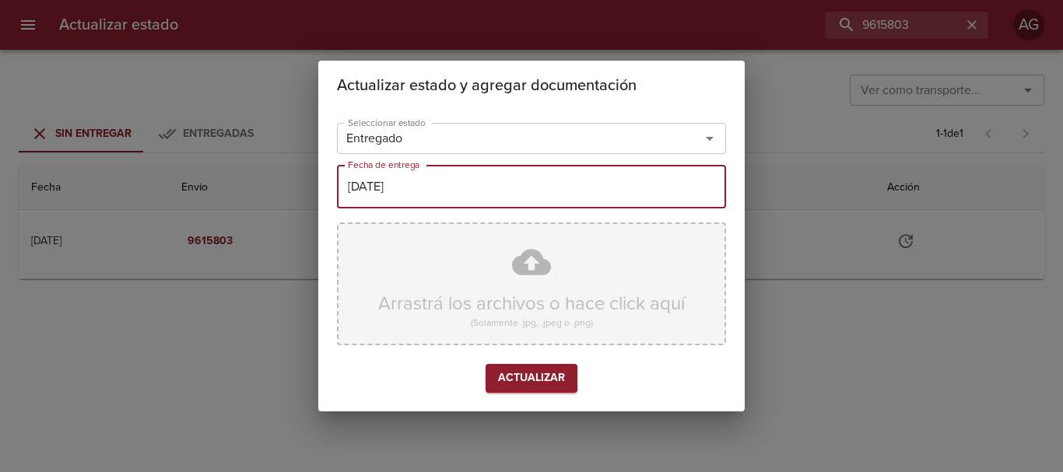
click at [522, 304] on div "Arrastrá los archivos o hace click aquí (Solamente .jpg, .jpeg o .png)" at bounding box center [531, 284] width 389 height 123
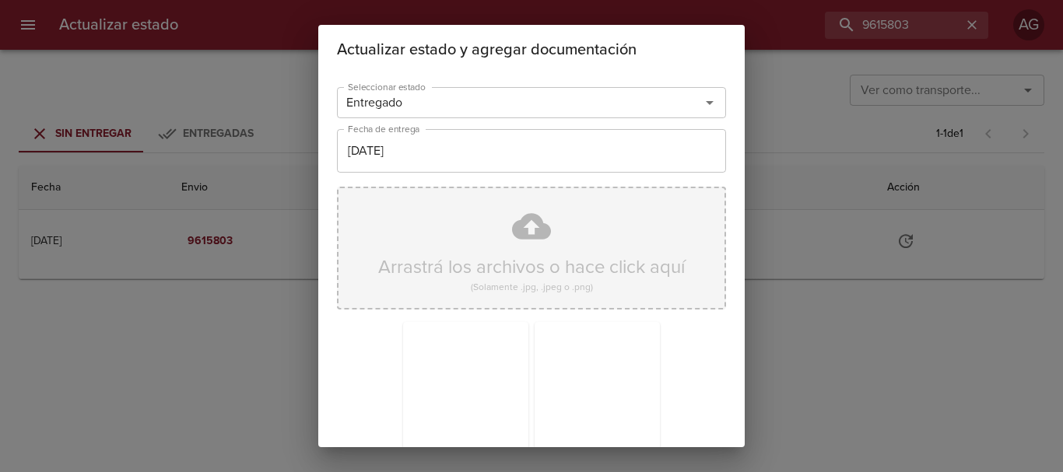
scroll to position [139, 0]
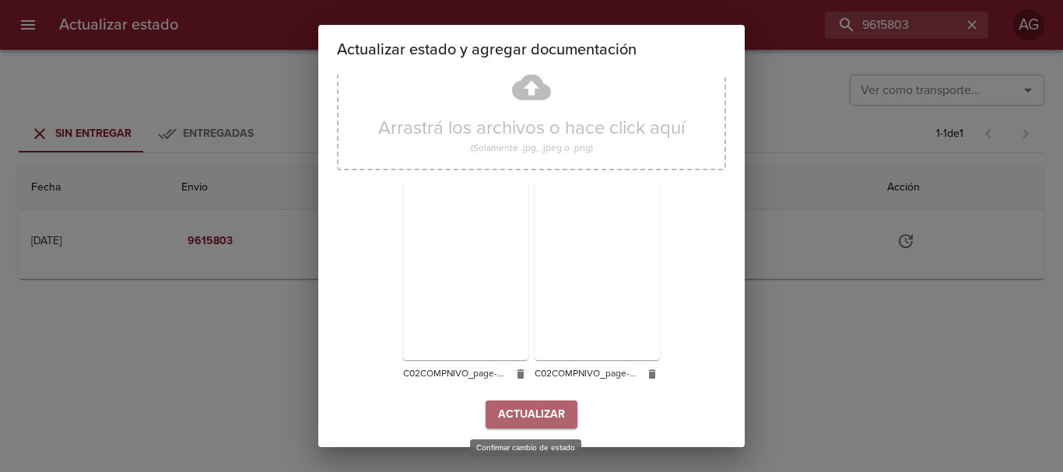
click at [564, 412] on button "Actualizar" at bounding box center [532, 415] width 92 height 29
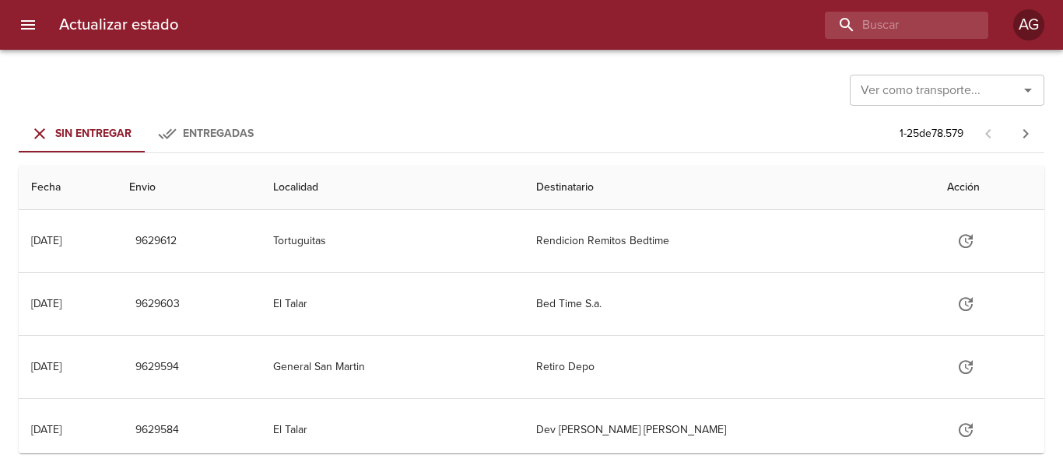
click at [20, 29] on icon "menu" at bounding box center [28, 25] width 19 height 19
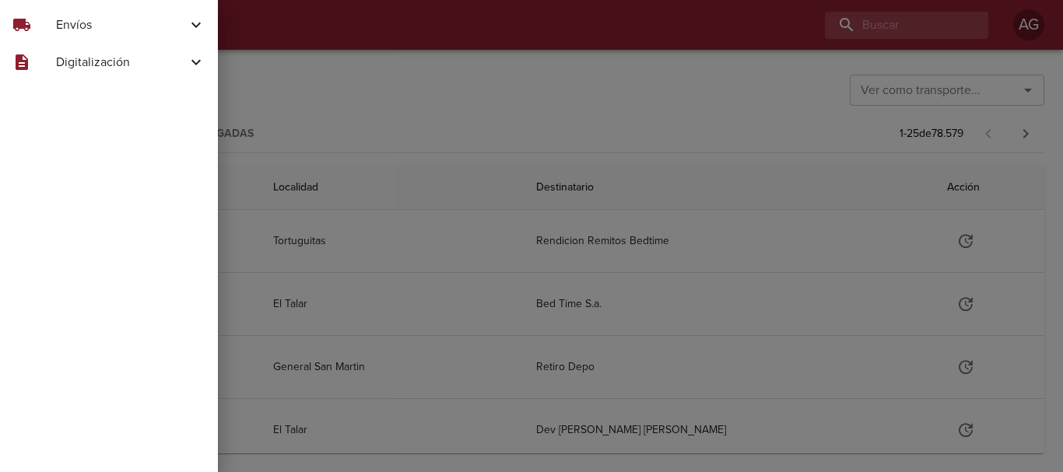
click at [87, 31] on span "Envíos" at bounding box center [121, 25] width 131 height 19
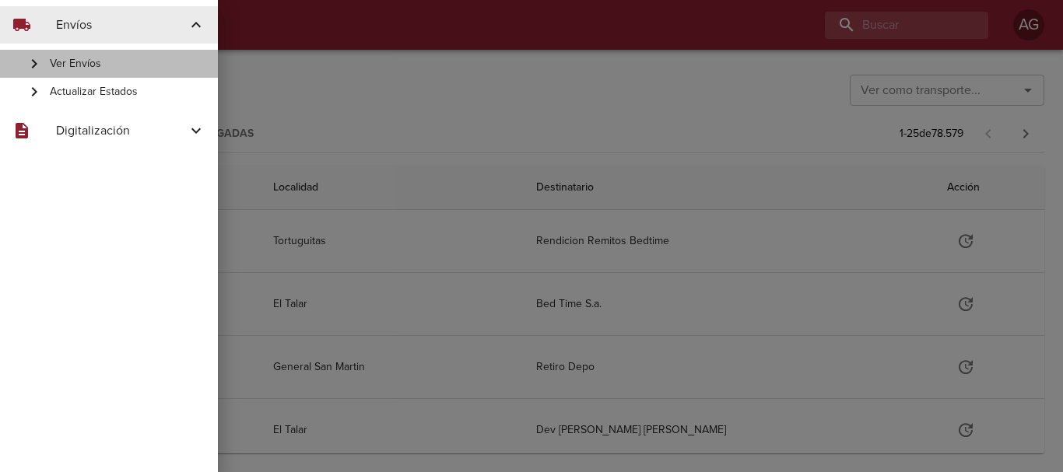
click at [101, 54] on div "Ver Envíos" at bounding box center [109, 64] width 218 height 28
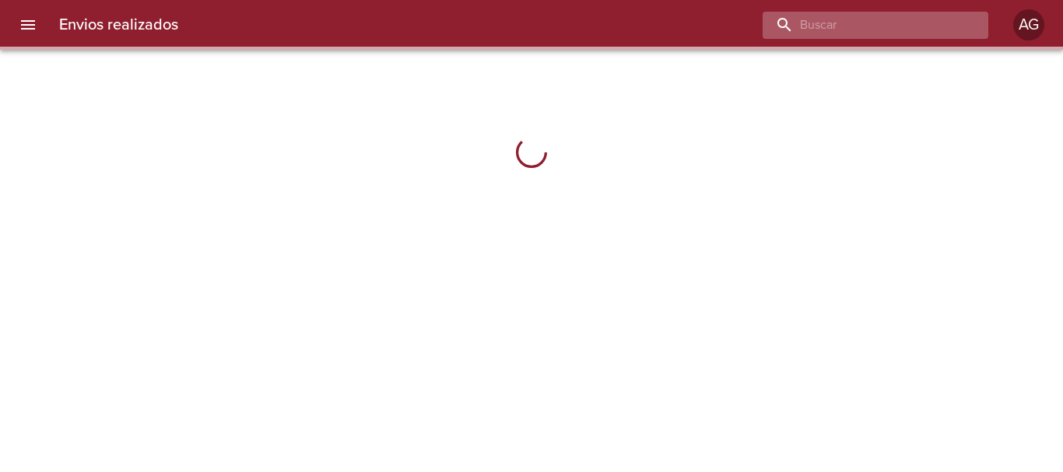
click at [936, 28] on input "buscar" at bounding box center [862, 25] width 199 height 27
paste input "9606221"
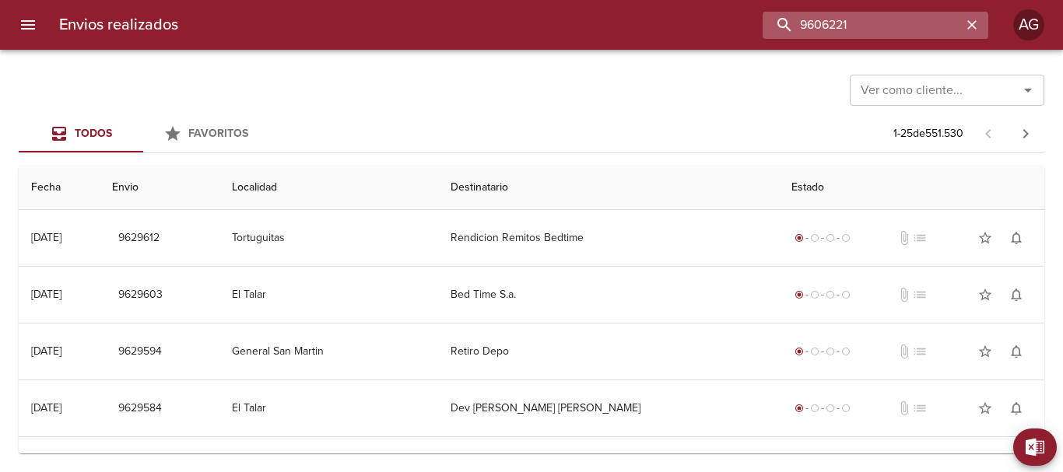
type input "9606221"
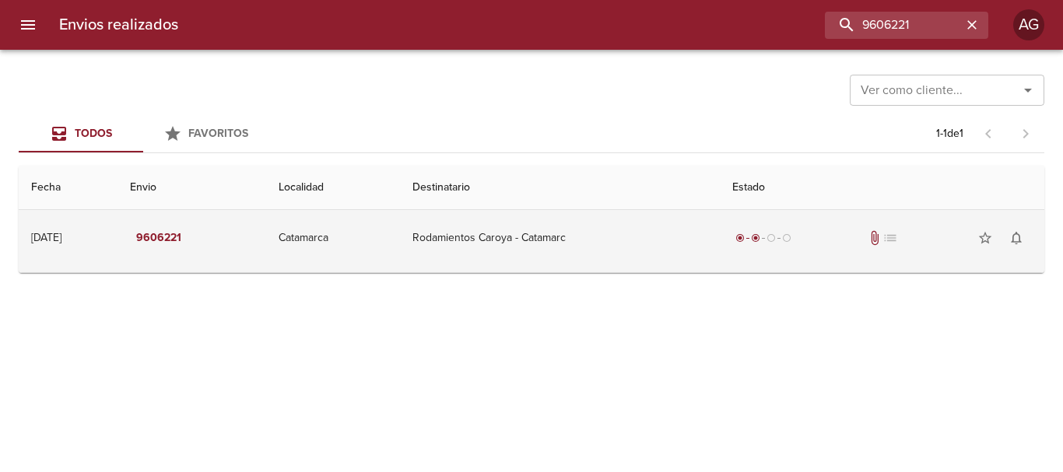
click at [717, 256] on td "Rodamientos Caroya - Catamarc" at bounding box center [560, 238] width 320 height 56
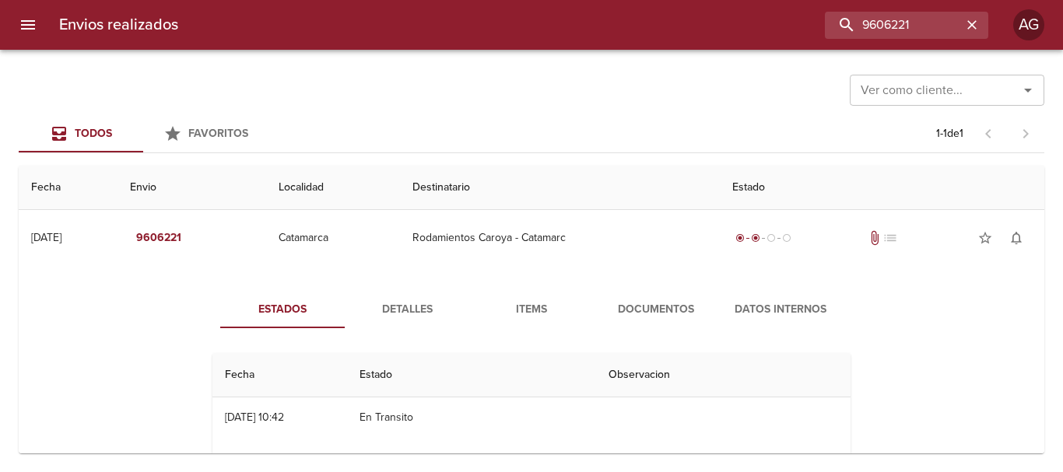
click at [643, 301] on span "Documentos" at bounding box center [656, 309] width 106 height 19
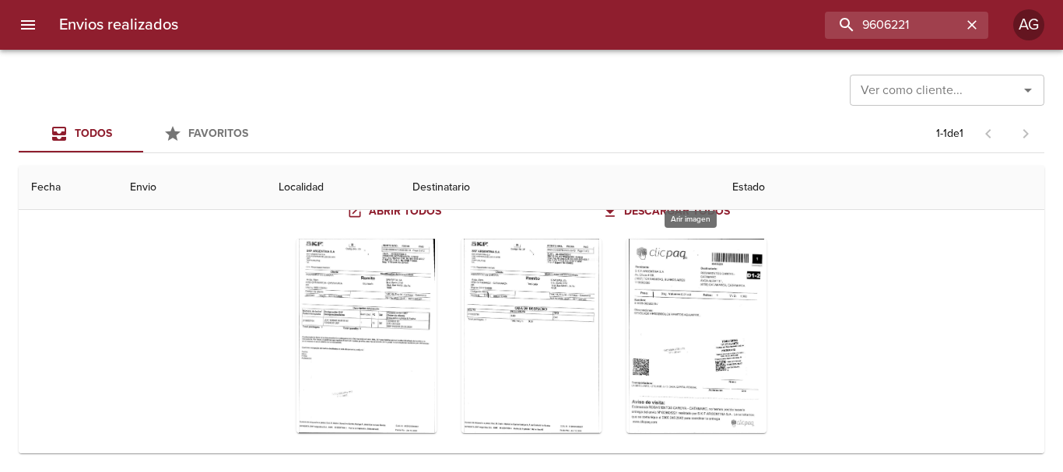
scroll to position [180, 0]
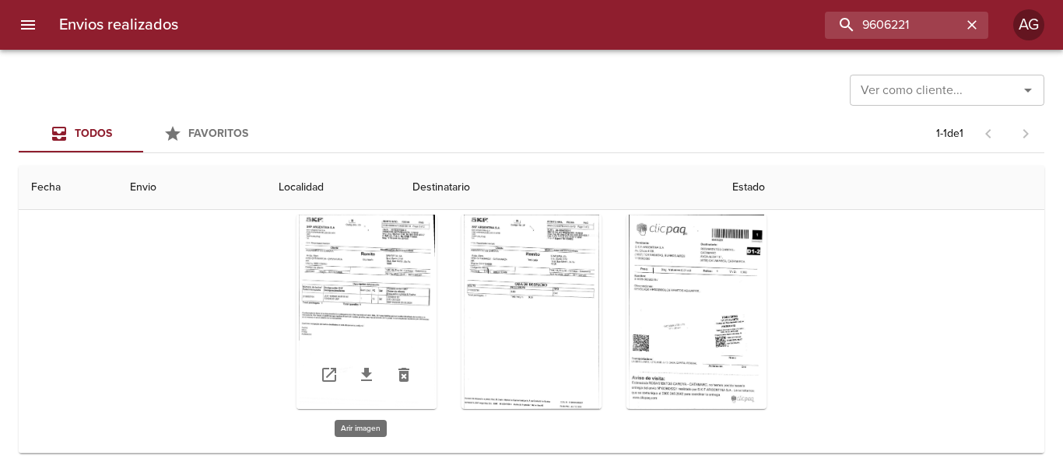
click at [378, 300] on div "Tabla de envíos del cliente" at bounding box center [367, 312] width 140 height 195
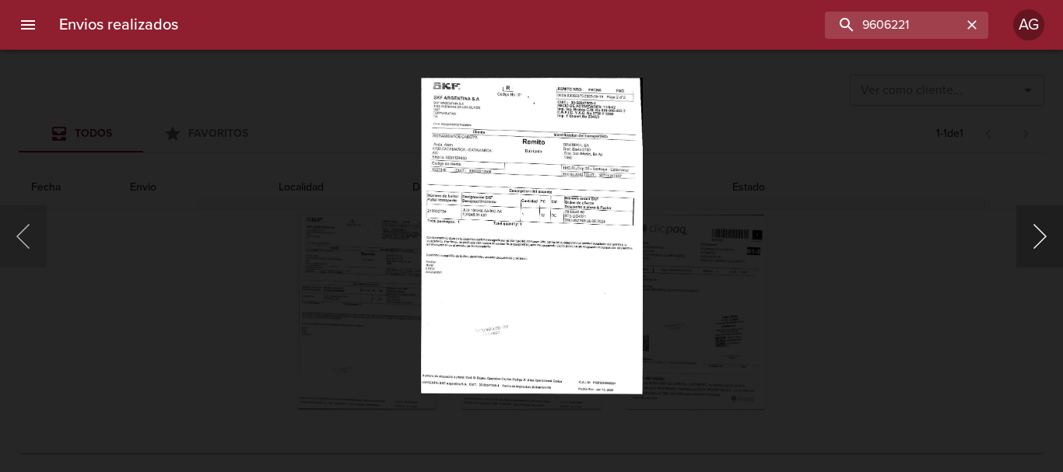
click at [1035, 248] on button "Siguiente" at bounding box center [1040, 236] width 47 height 62
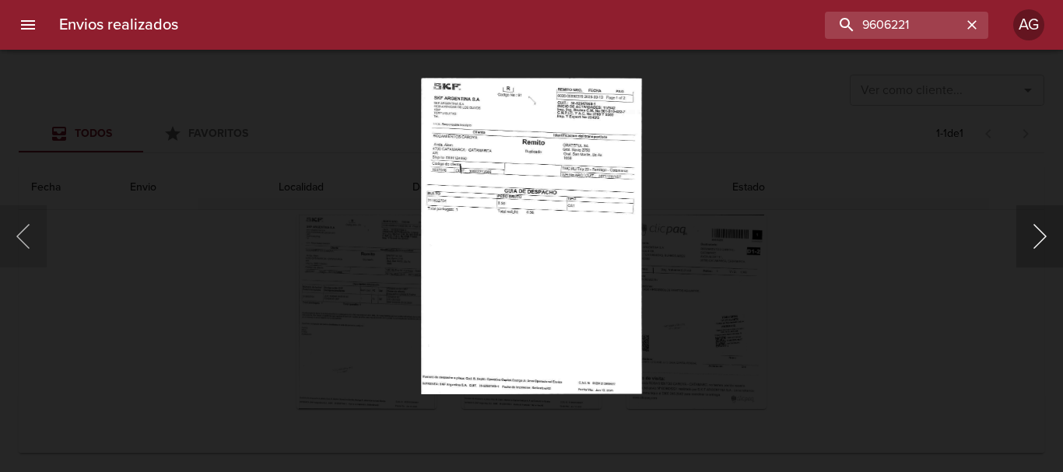
click at [1035, 248] on button "Siguiente" at bounding box center [1040, 236] width 47 height 62
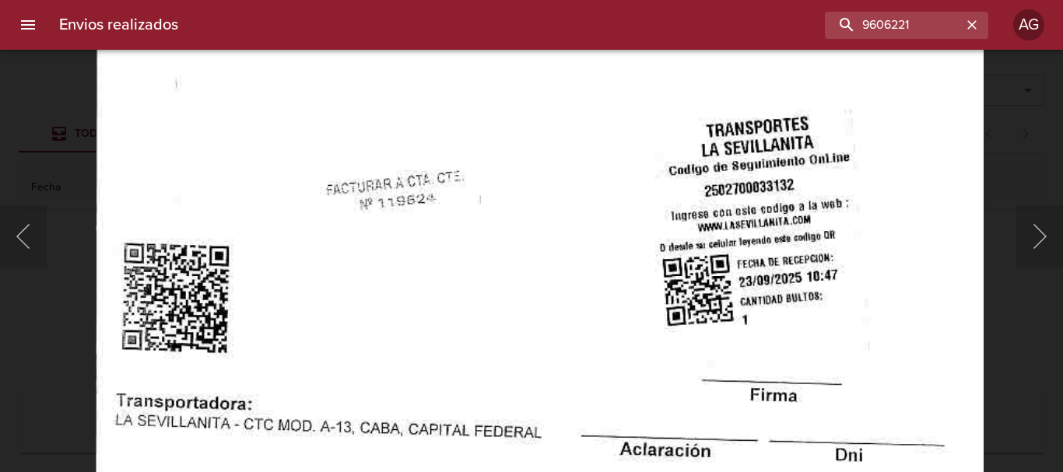
click at [628, 332] on img "Lightbox" at bounding box center [539, 93] width 889 height 1278
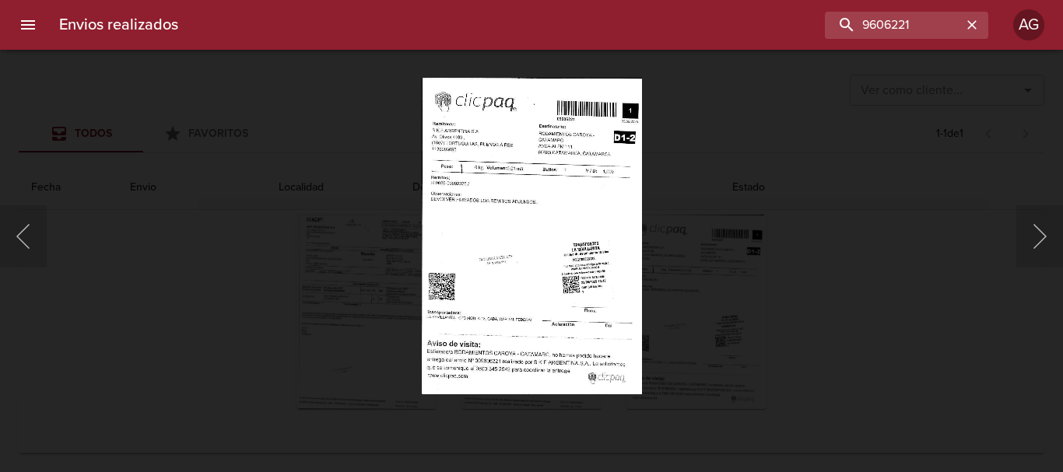
click at [768, 332] on div "Lightbox" at bounding box center [531, 236] width 1063 height 472
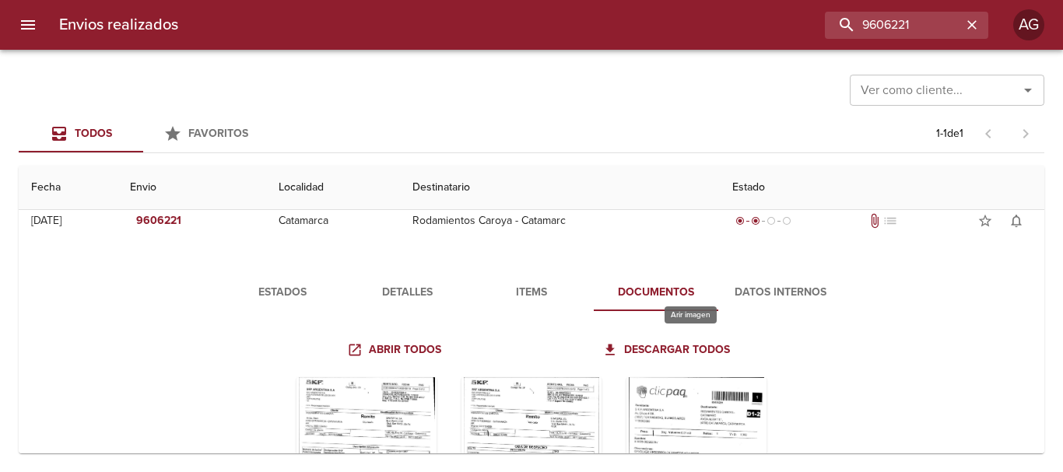
scroll to position [0, 0]
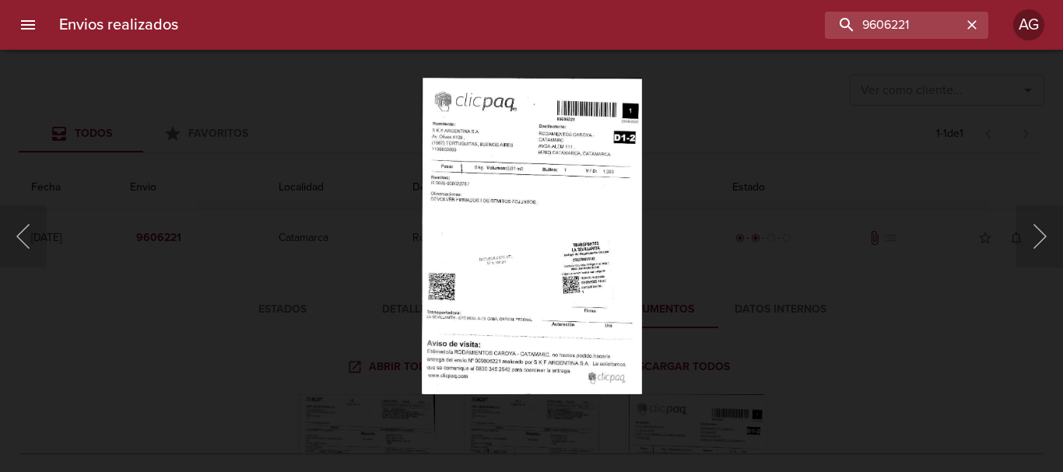
click at [736, 296] on div "Lightbox" at bounding box center [531, 236] width 1063 height 472
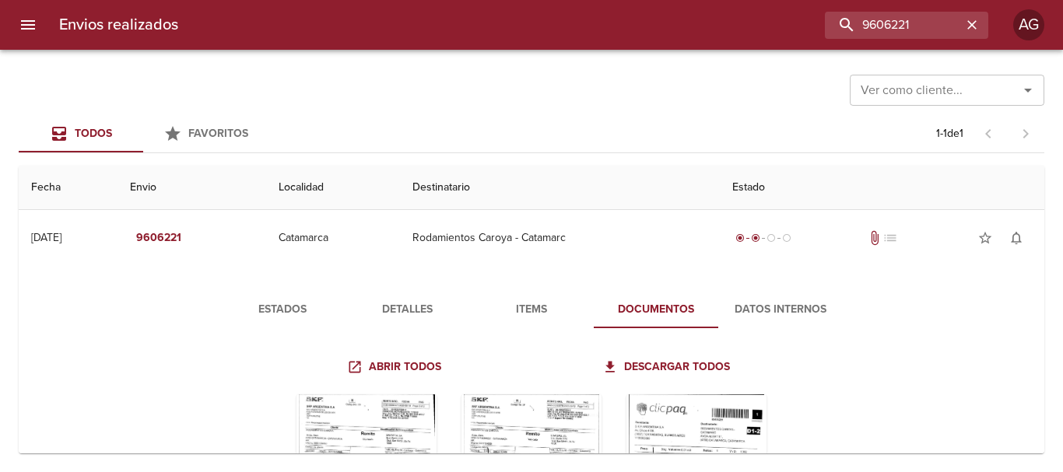
click at [707, 78] on div "Ver como cliente... Ver como cliente..." at bounding box center [532, 88] width 1026 height 40
